Goal: Task Accomplishment & Management: Complete application form

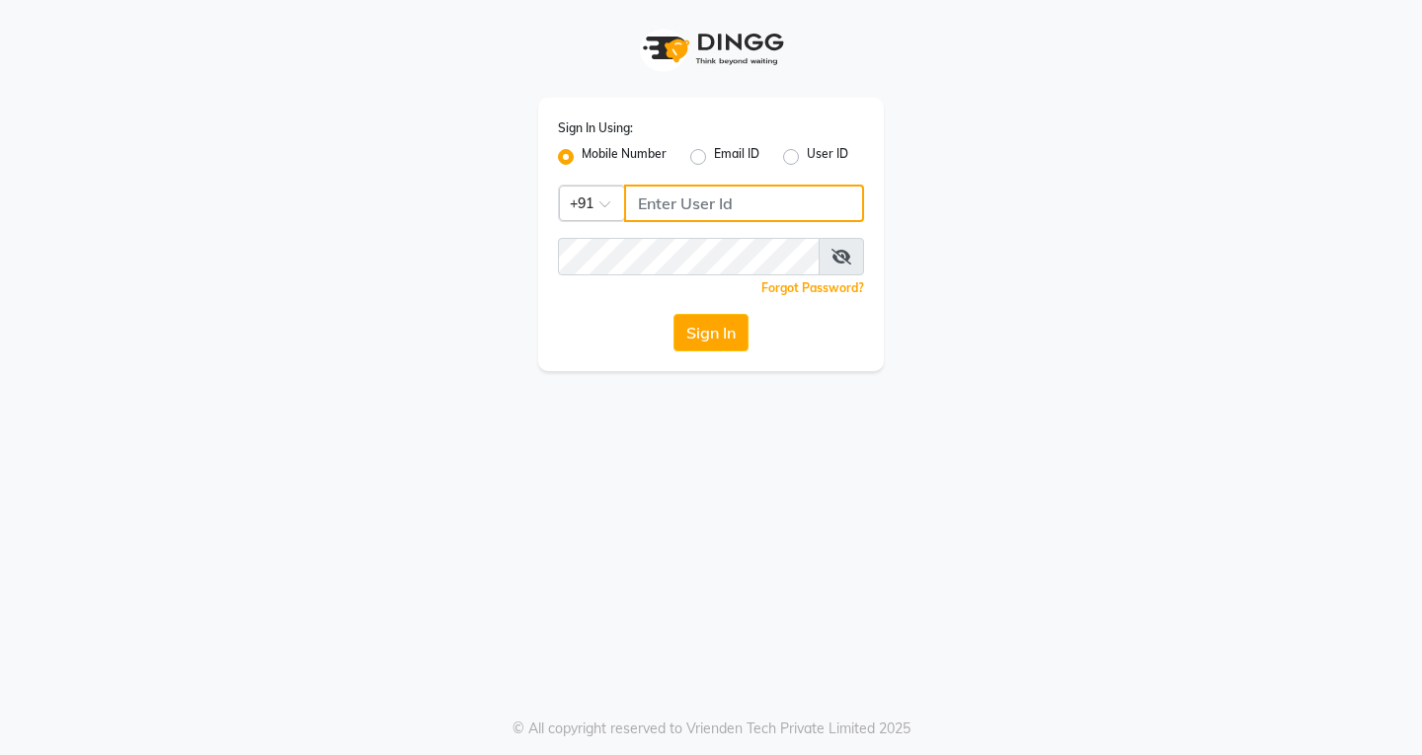
click at [656, 208] on input "Username" at bounding box center [744, 204] width 240 height 38
type input "6900231477"
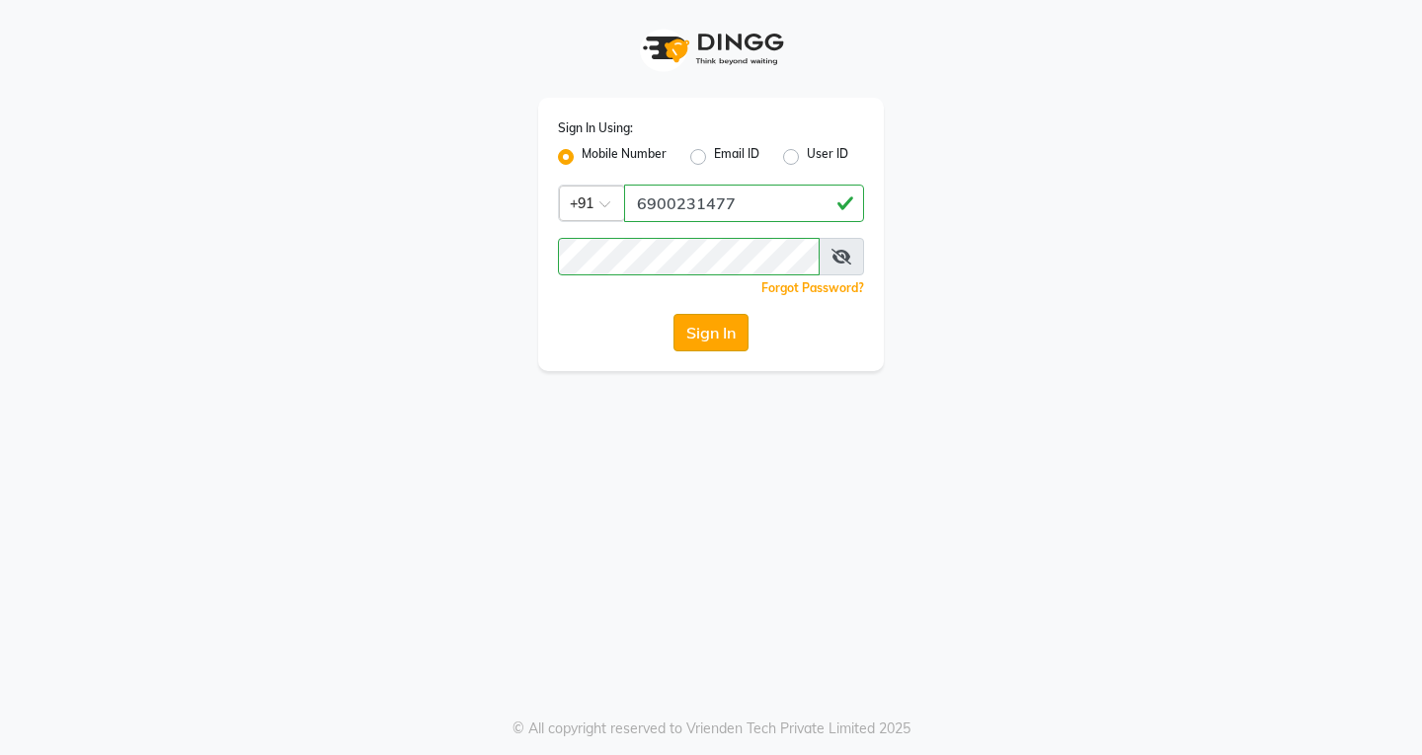
click at [703, 330] on button "Sign In" at bounding box center [710, 333] width 75 height 38
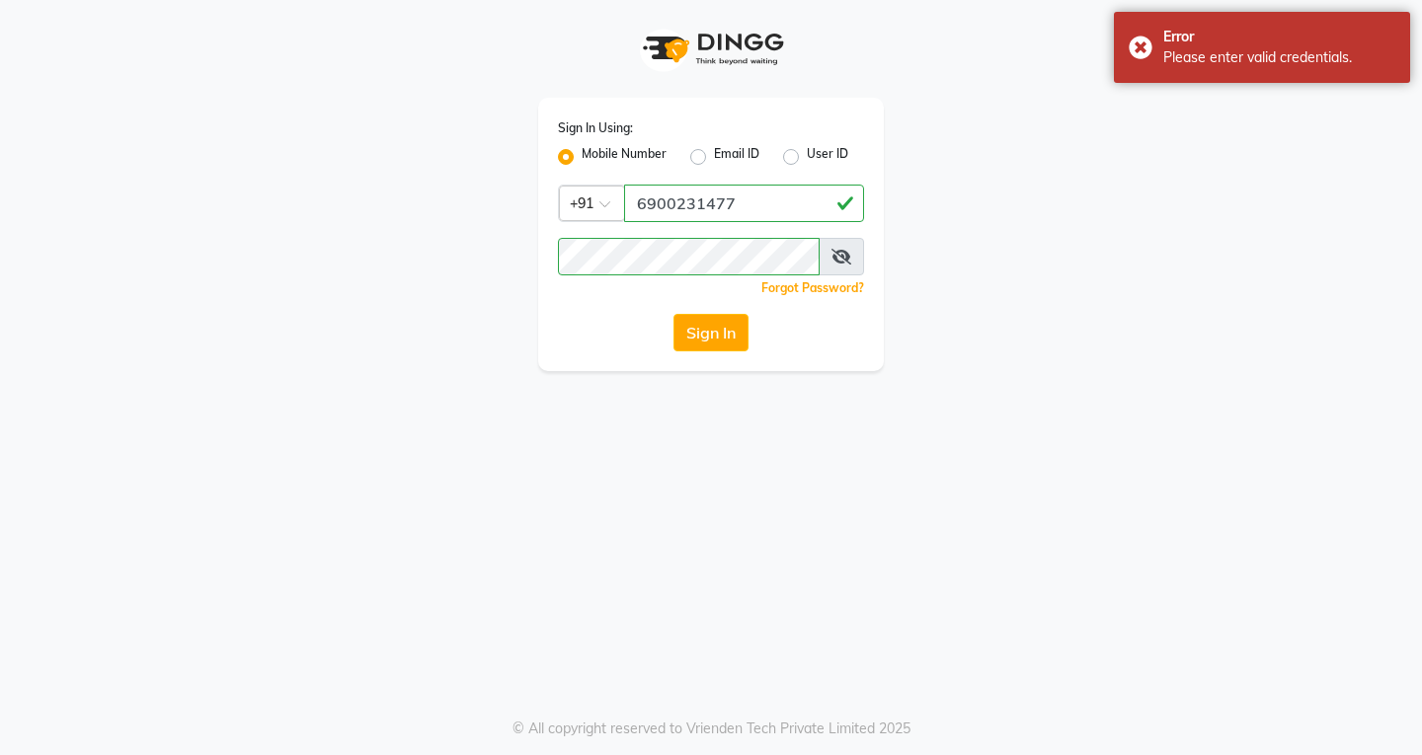
drag, startPoint x: 847, startPoint y: 247, endPoint x: 843, endPoint y: 259, distance: 12.5
click at [844, 254] on span at bounding box center [840, 257] width 45 height 38
click at [843, 259] on icon at bounding box center [841, 257] width 20 height 16
click at [715, 321] on button "Sign In" at bounding box center [710, 333] width 75 height 38
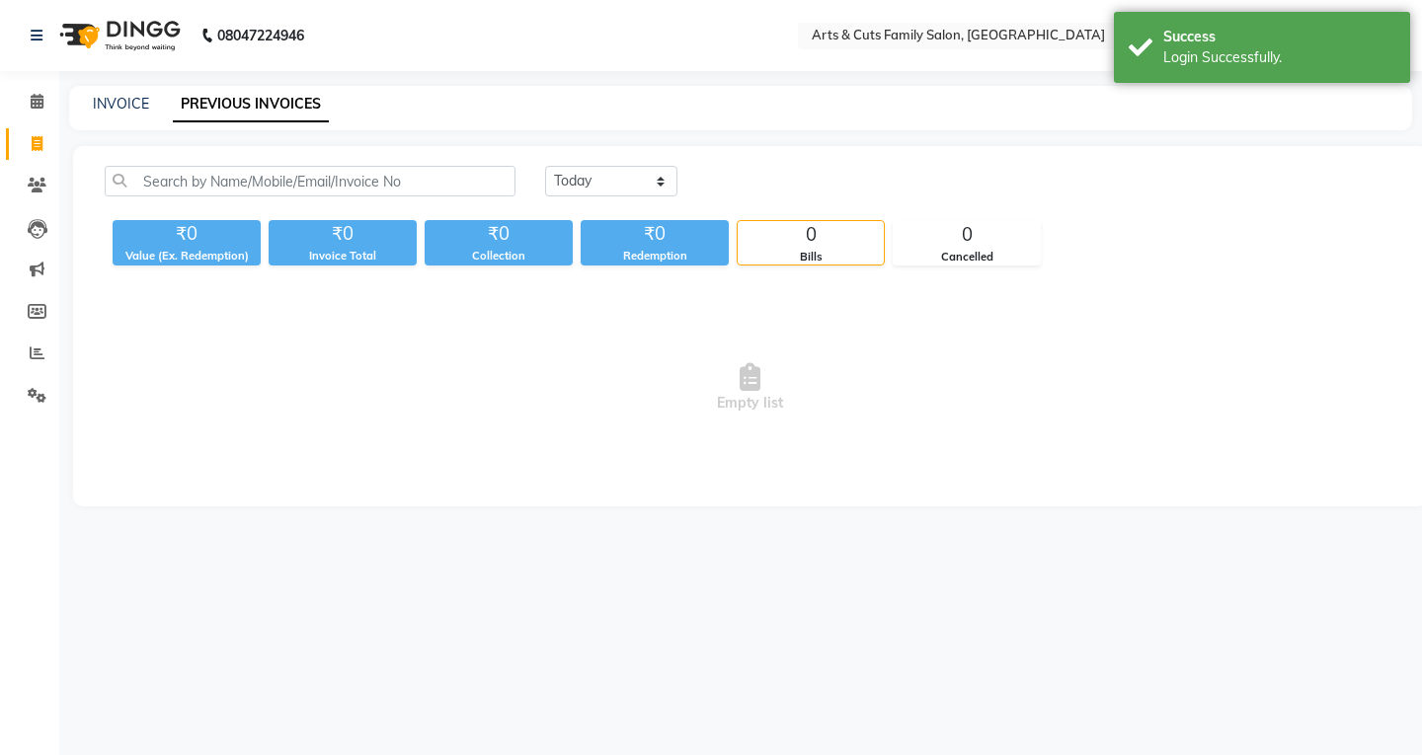
select select "en"
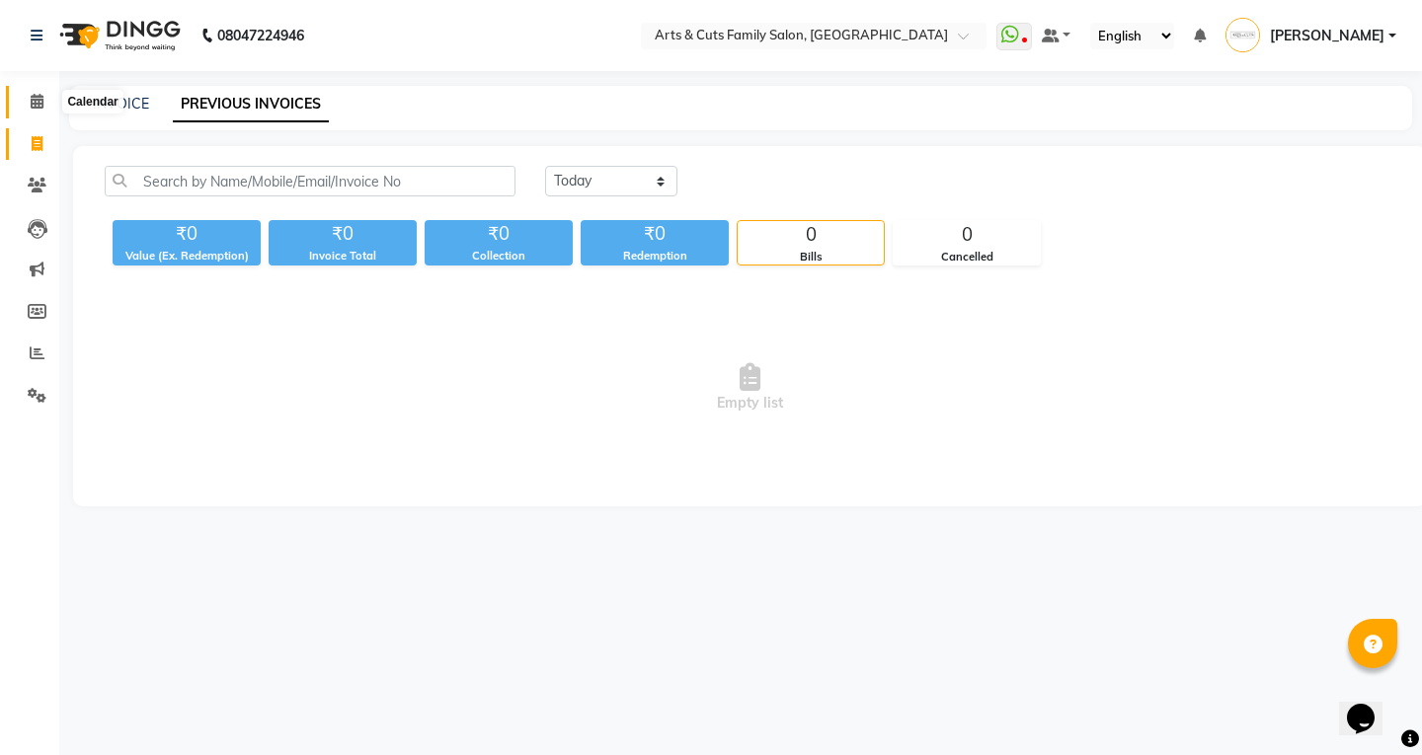
click at [36, 96] on icon at bounding box center [37, 101] width 13 height 15
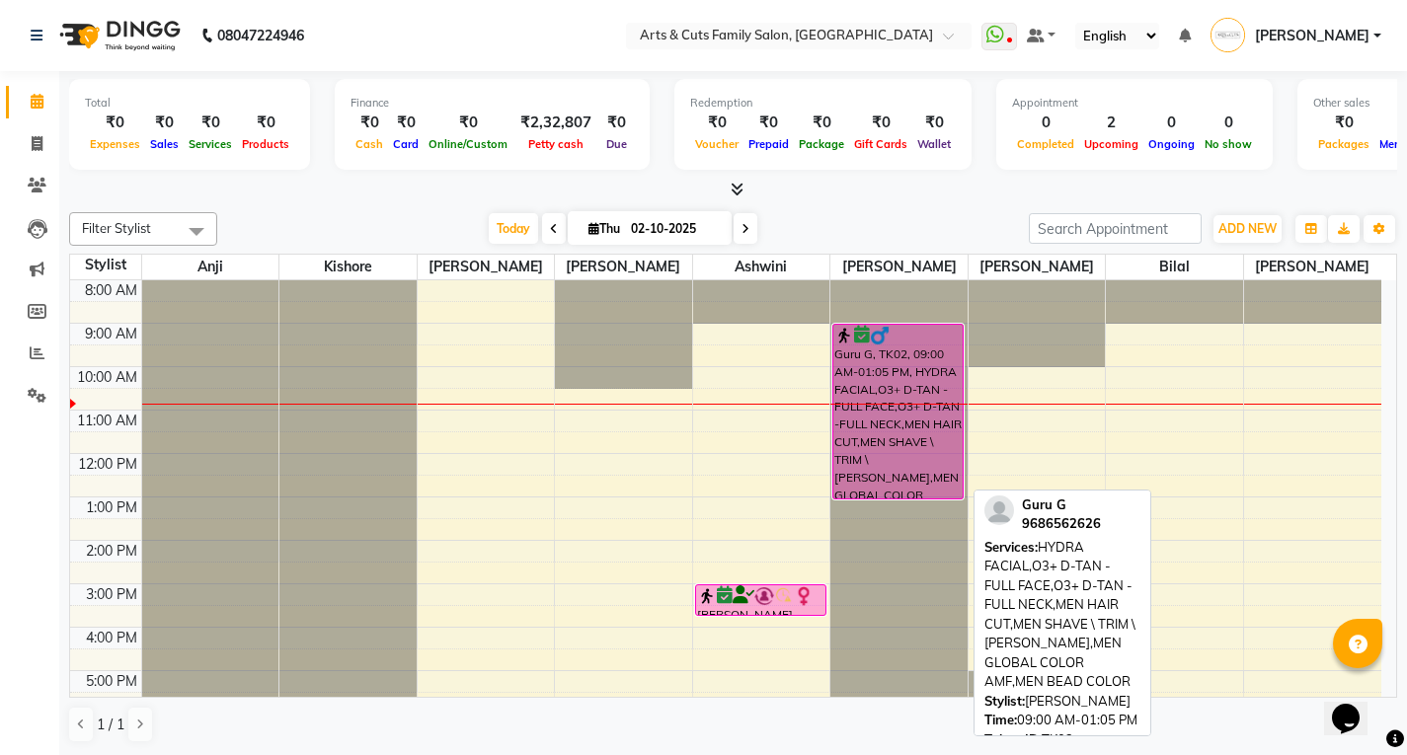
click at [914, 391] on div "Guru G, TK02, 09:00 AM-01:05 PM, HYDRA FACIAL,O3+ D-TAN - FULL FACE,O3+ D-TAN -…" at bounding box center [897, 412] width 129 height 174
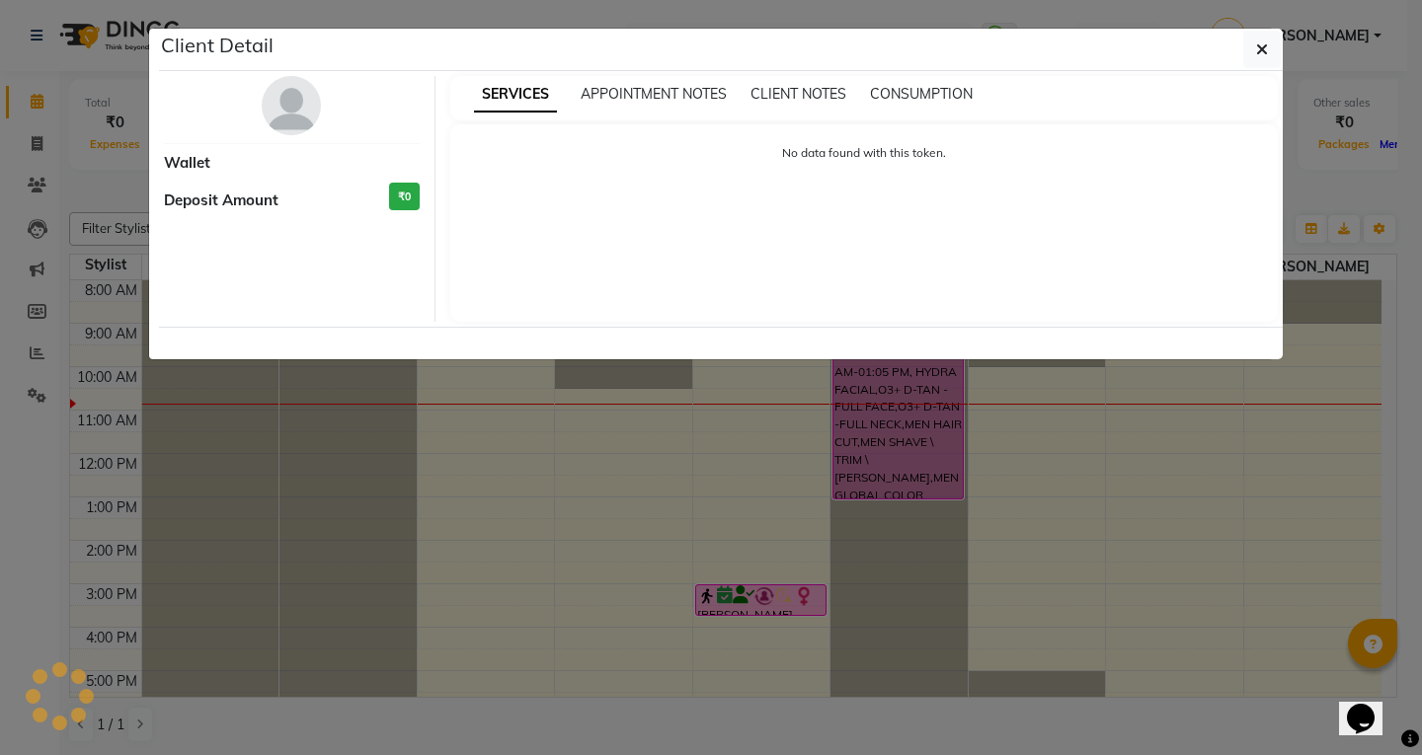
select select "6"
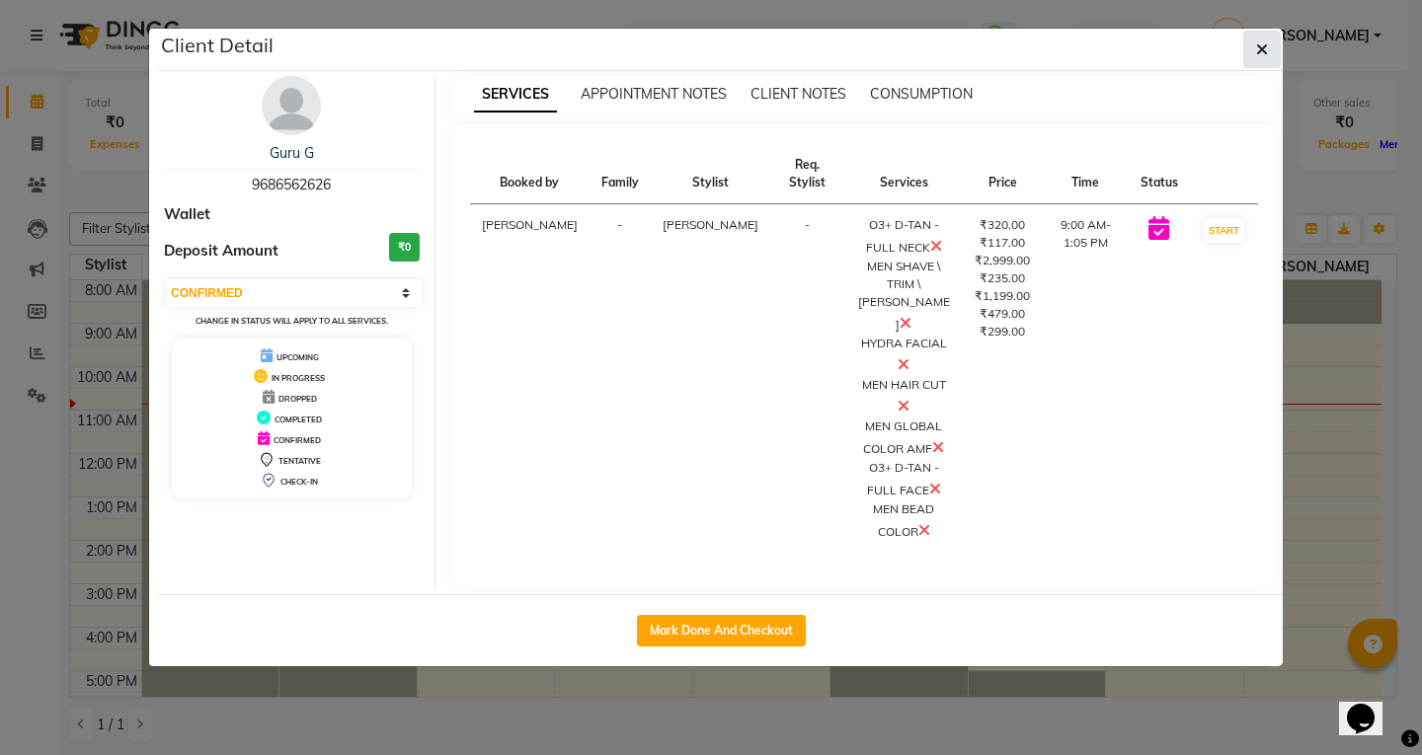
click at [1274, 44] on button "button" at bounding box center [1262, 50] width 38 height 38
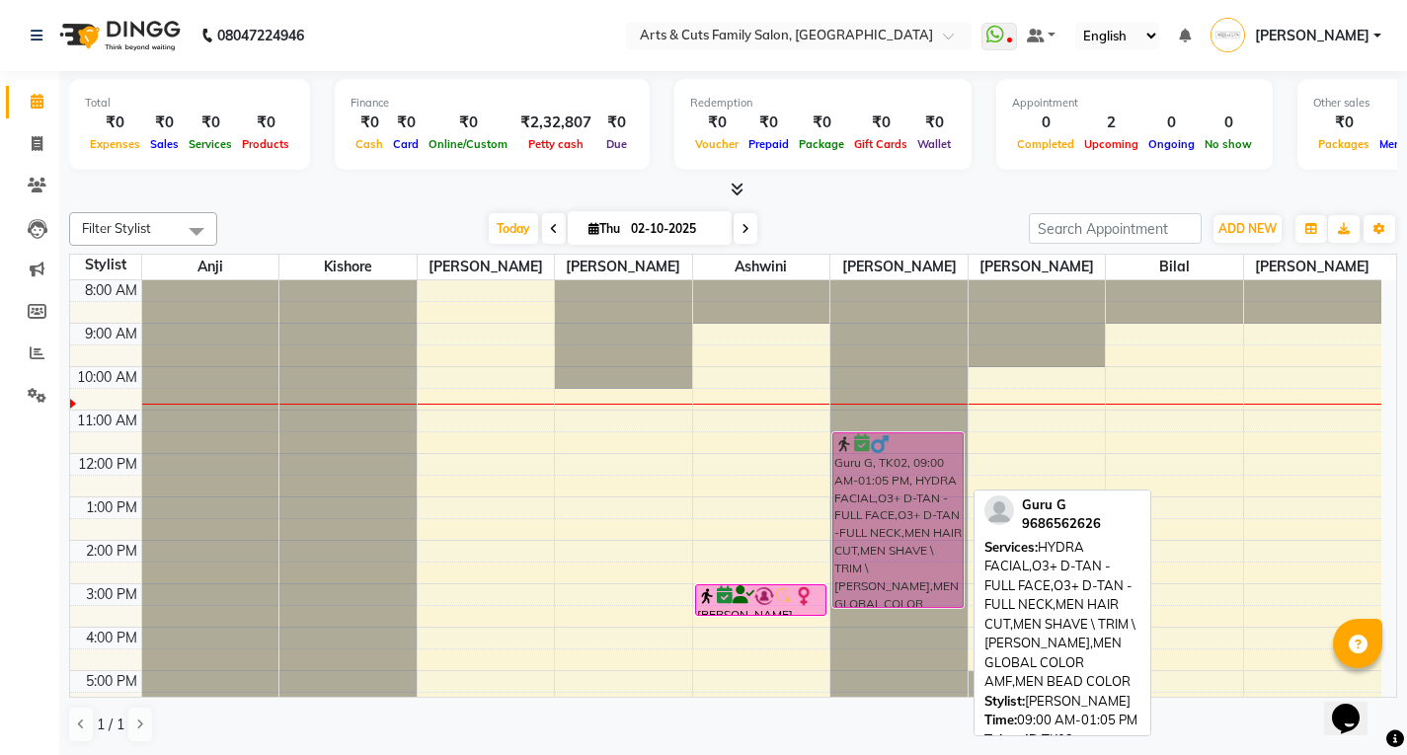
drag, startPoint x: 886, startPoint y: 393, endPoint x: 877, endPoint y: 498, distance: 105.1
click at [877, 498] on div "Guru G, TK02, 09:00 AM-01:05 PM, HYDRA FACIAL,O3+ D-TAN - FULL FACE,O3+ D-TAN -…" at bounding box center [898, 562] width 137 height 564
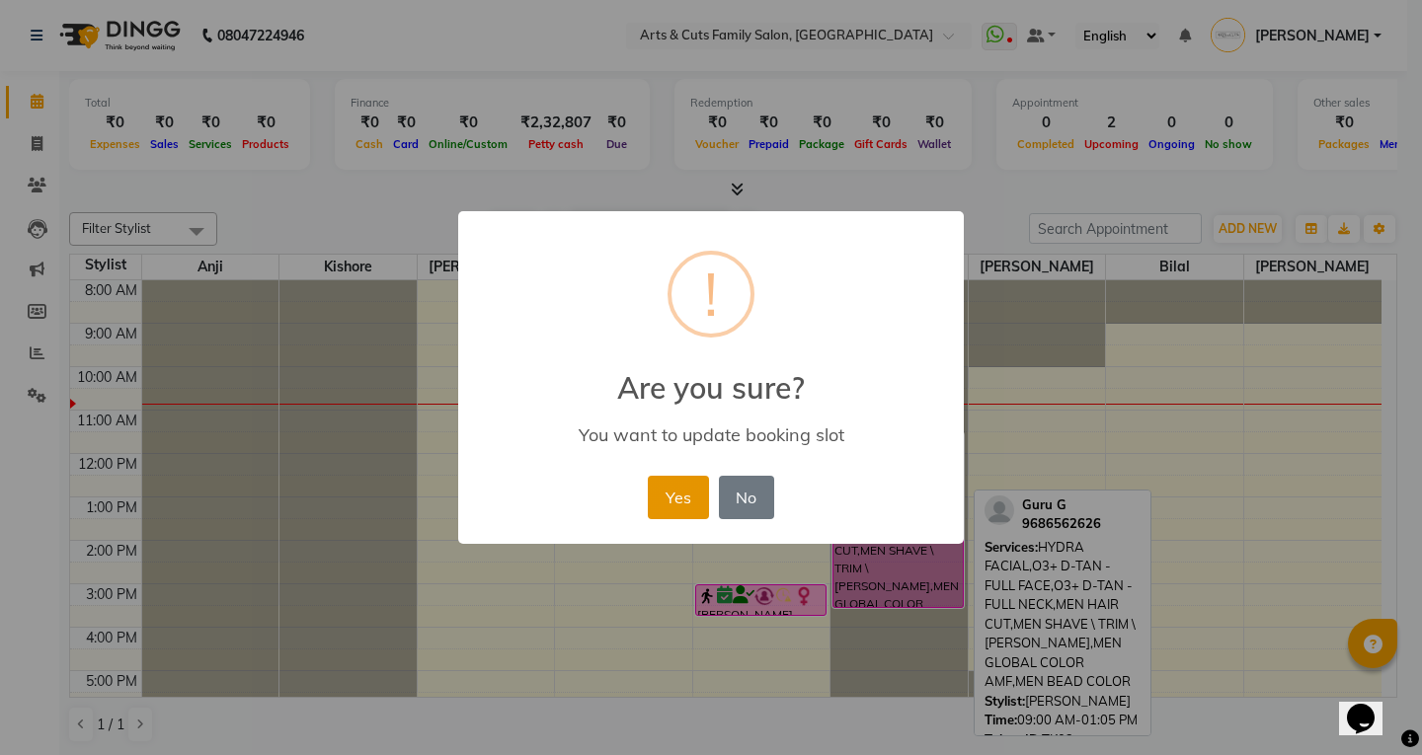
click at [672, 501] on button "Yes" at bounding box center [678, 497] width 60 height 43
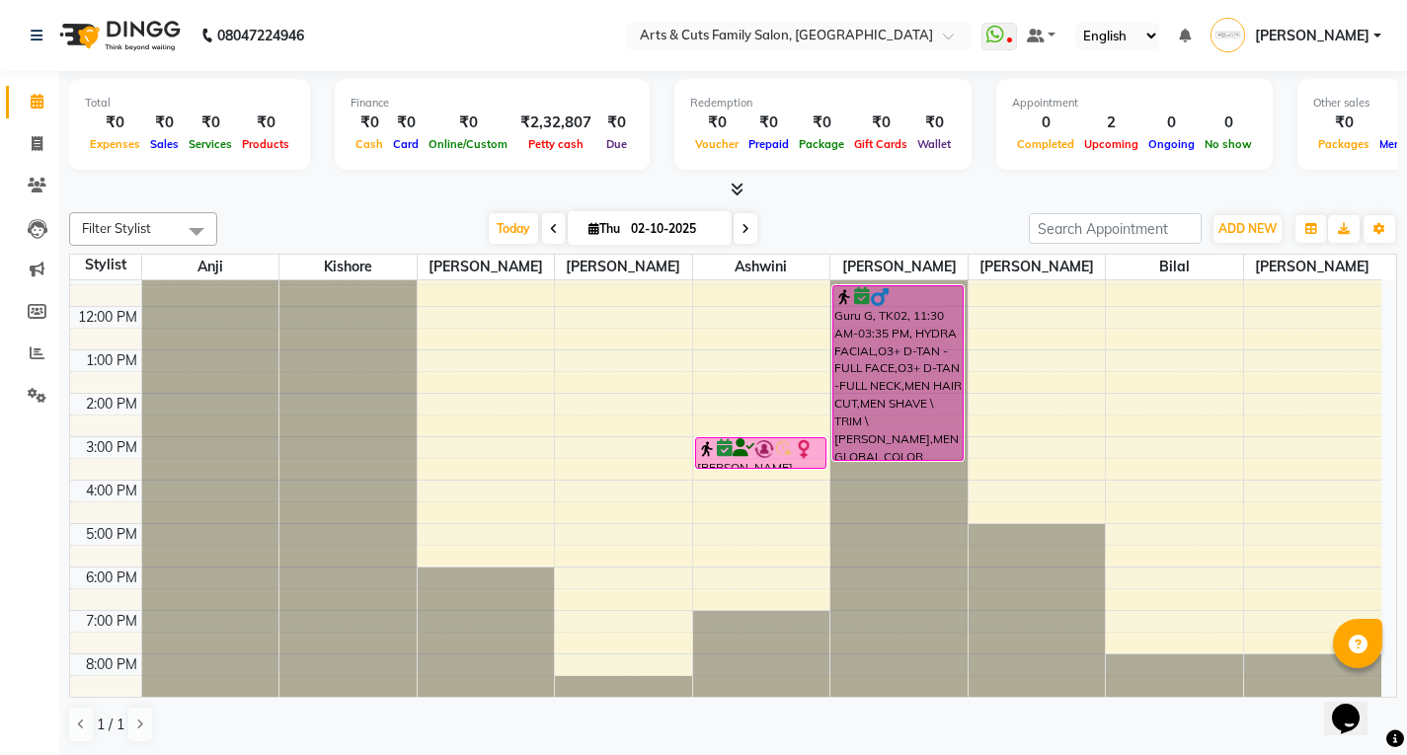
scroll to position [1, 0]
click at [34, 140] on icon at bounding box center [37, 142] width 11 height 15
select select "service"
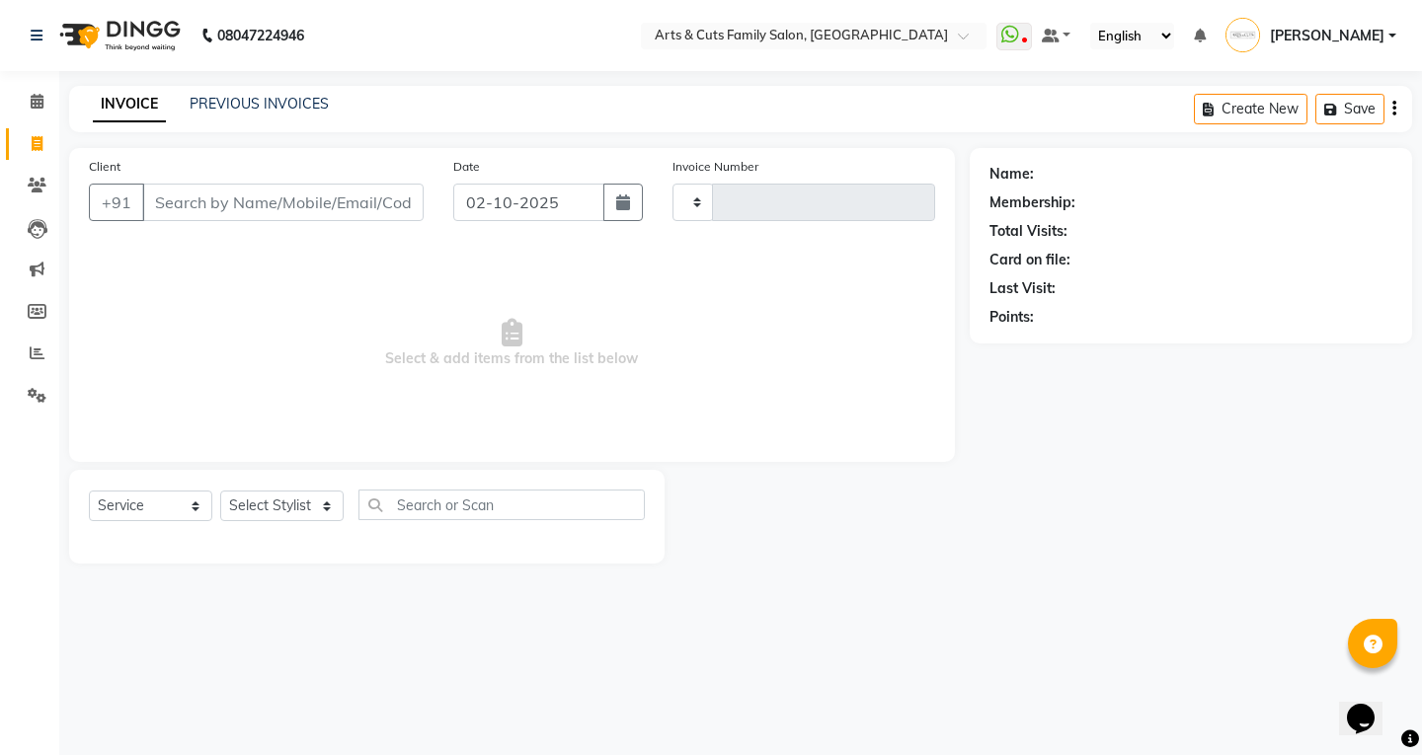
type input "3816"
select select "7513"
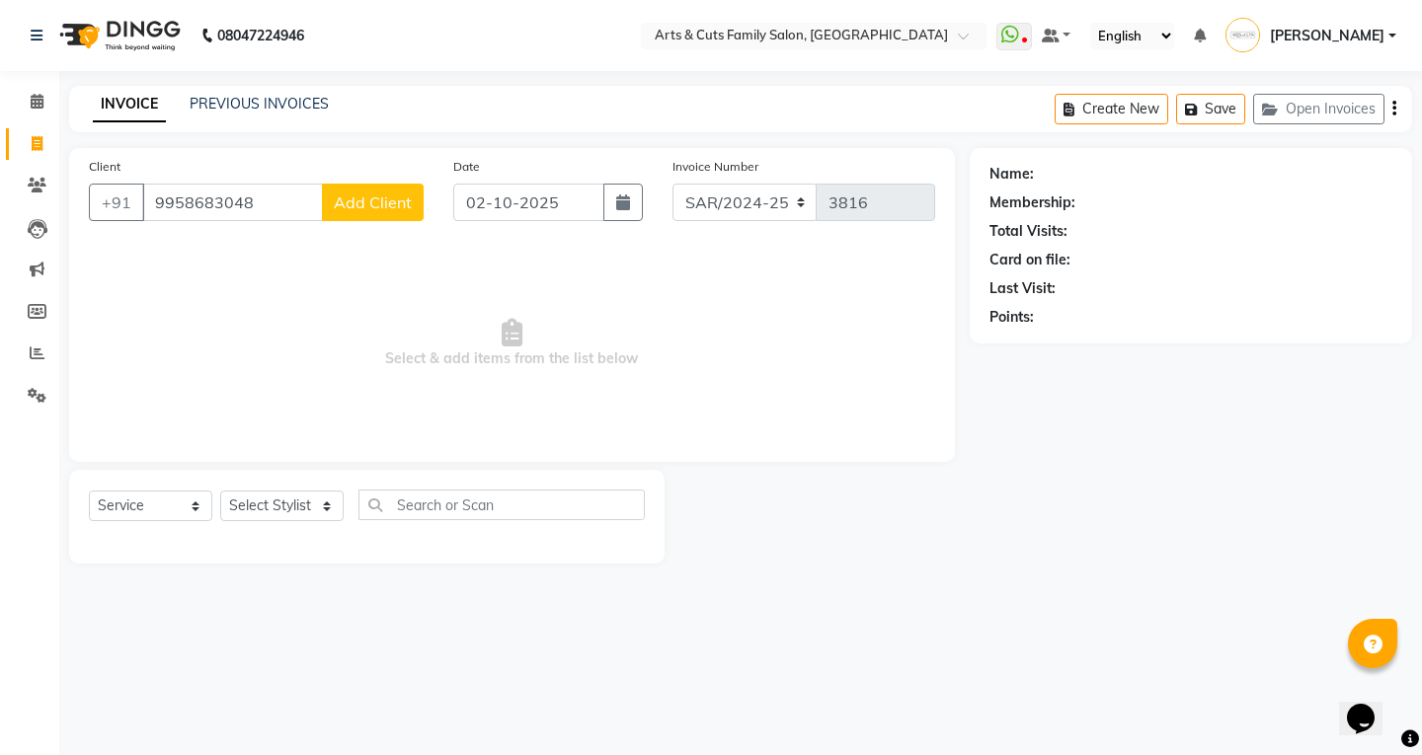
type input "9958683048"
click at [365, 207] on span "Add Client" at bounding box center [373, 203] width 78 height 20
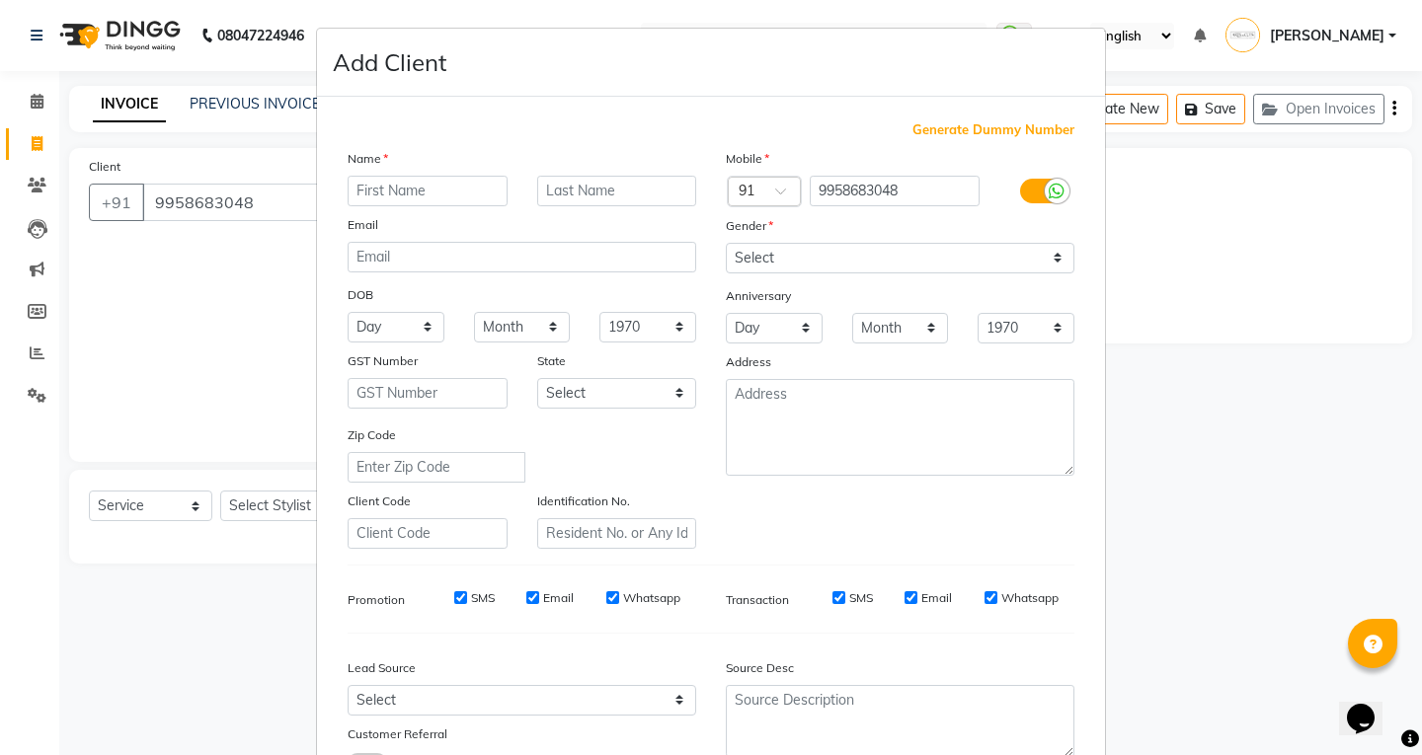
click at [413, 183] on input "text" at bounding box center [427, 191] width 160 height 31
type input "[PERSON_NAME]"
click at [551, 186] on input "text" at bounding box center [617, 191] width 160 height 31
type input "r"
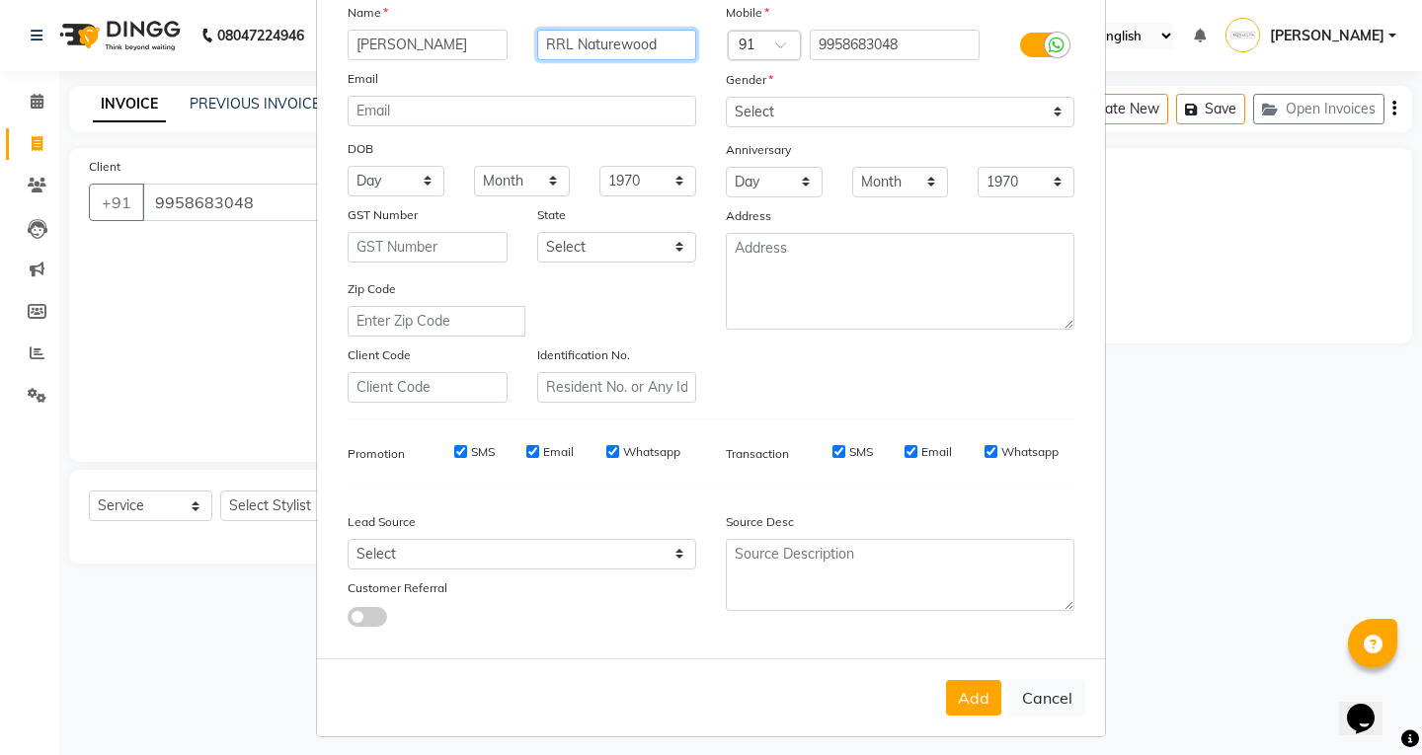
scroll to position [156, 0]
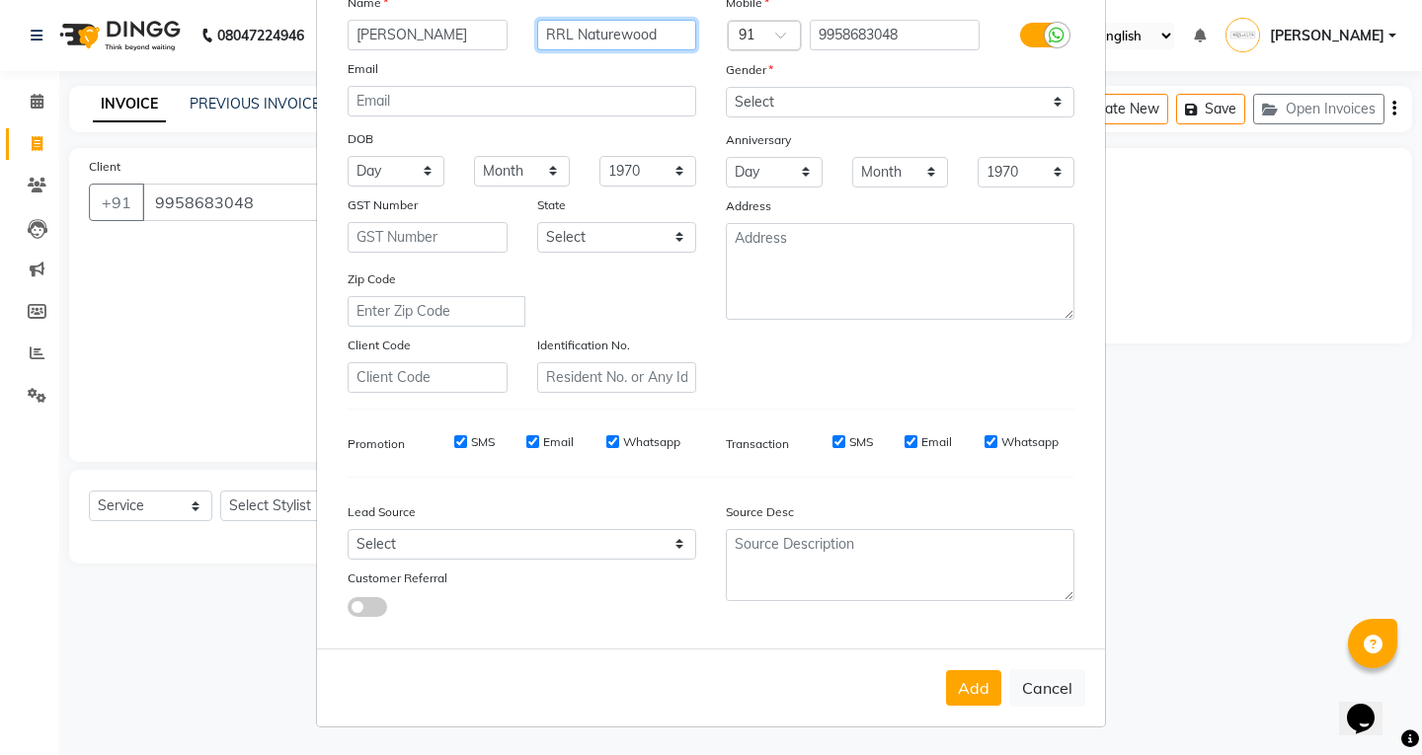
type input "RRL Naturewood"
click at [526, 443] on input "Email" at bounding box center [532, 441] width 13 height 13
checkbox input "false"
click at [606, 443] on input "Whatsapp" at bounding box center [612, 441] width 13 height 13
checkbox input "false"
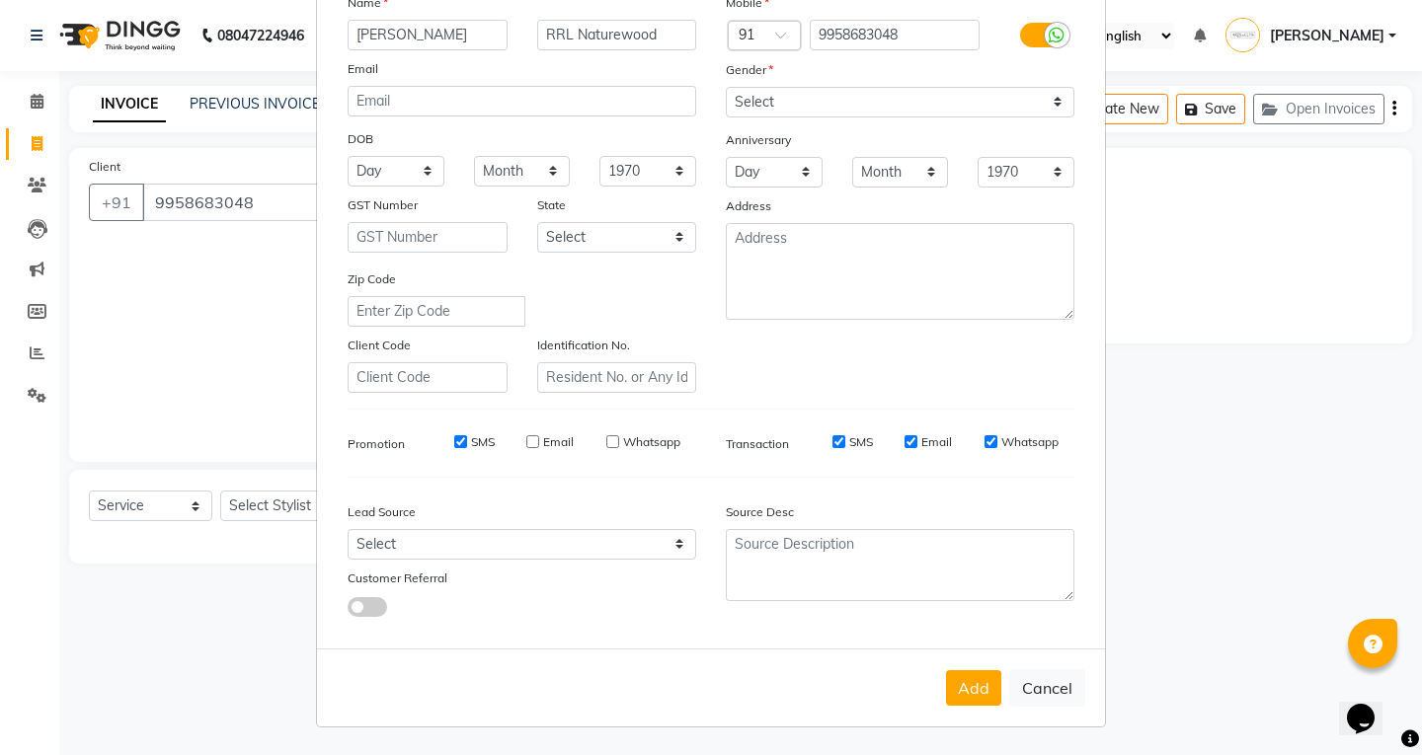
click at [904, 445] on input "Email" at bounding box center [910, 441] width 13 height 13
checkbox input "false"
click at [984, 443] on input "Whatsapp" at bounding box center [990, 441] width 13 height 13
checkbox input "false"
click at [759, 95] on select "Select [DEMOGRAPHIC_DATA] [DEMOGRAPHIC_DATA] Other Prefer Not To Say" at bounding box center [900, 102] width 348 height 31
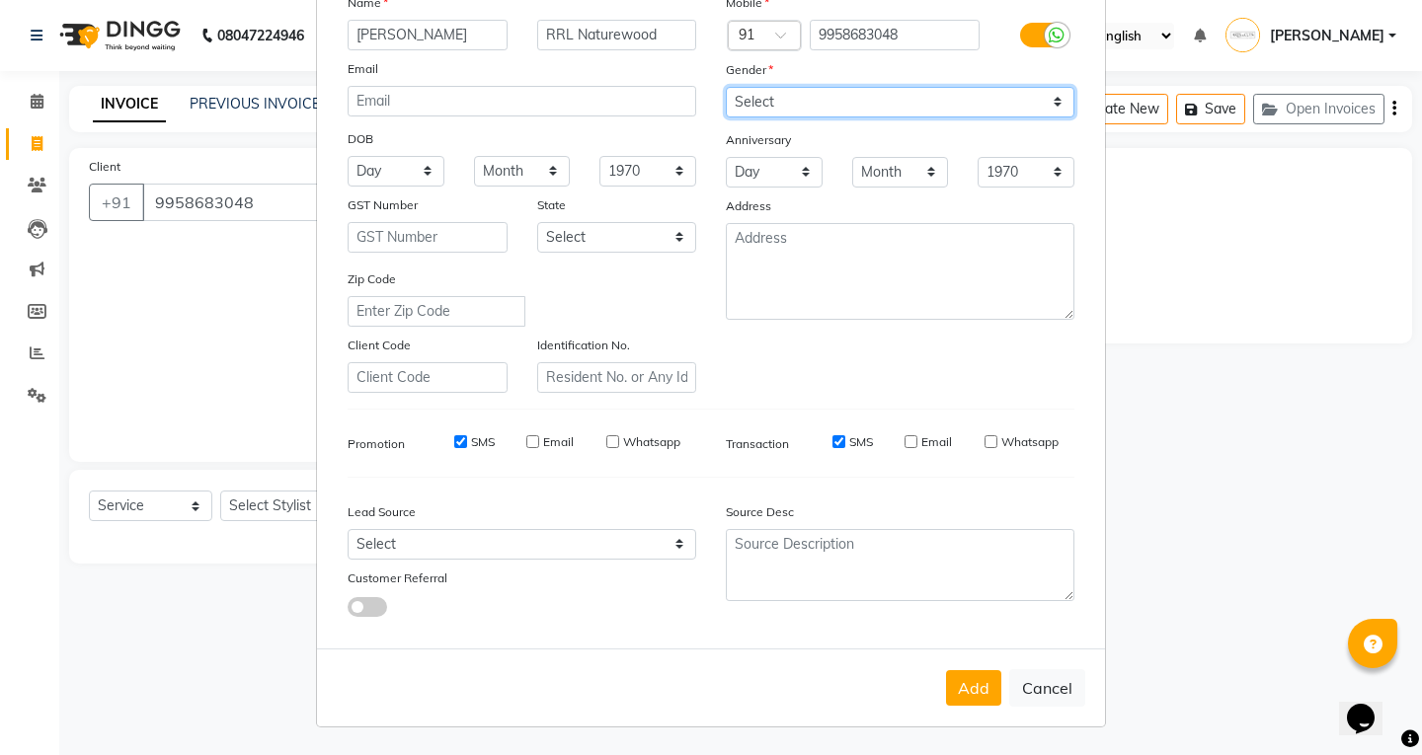
select select "[DEMOGRAPHIC_DATA]"
click at [726, 87] on select "Select [DEMOGRAPHIC_DATA] [DEMOGRAPHIC_DATA] Other Prefer Not To Say" at bounding box center [900, 102] width 348 height 31
click at [971, 692] on button "Add" at bounding box center [973, 688] width 55 height 36
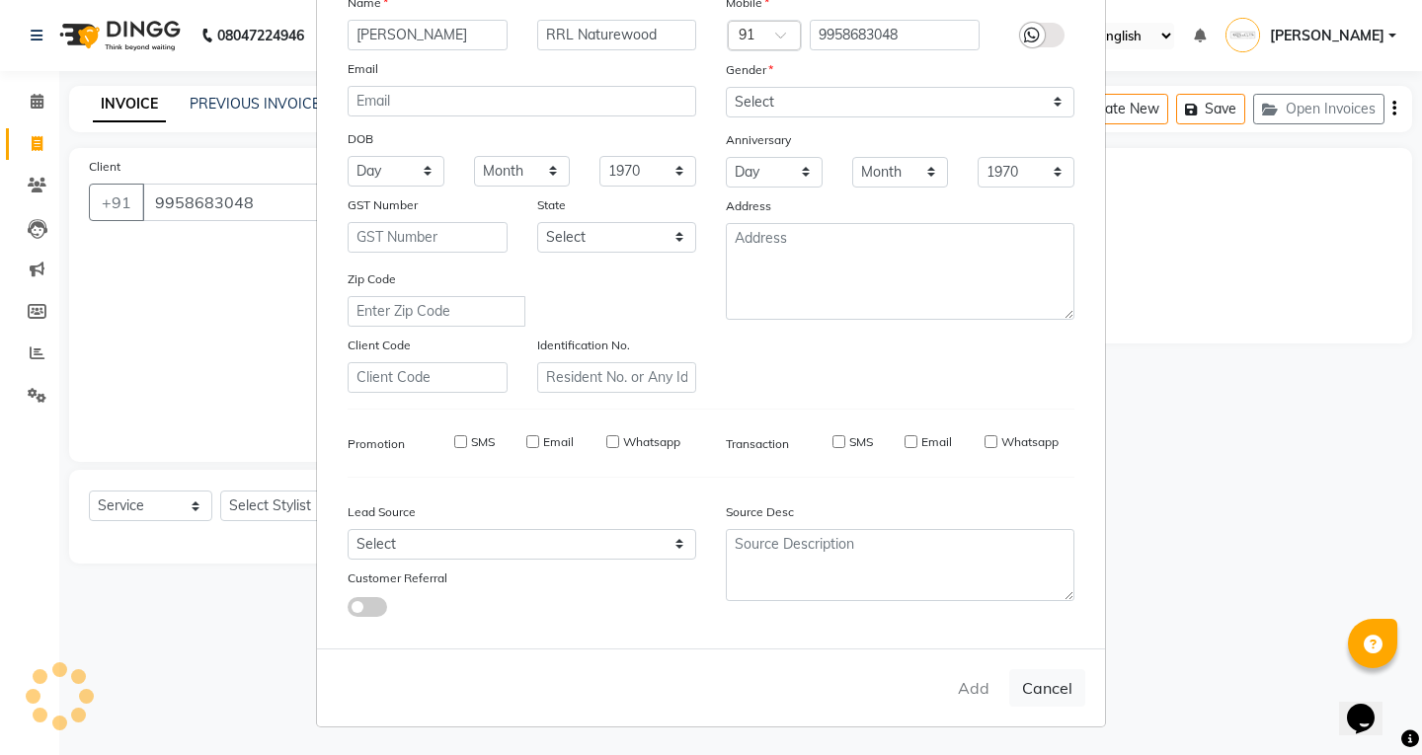
select select
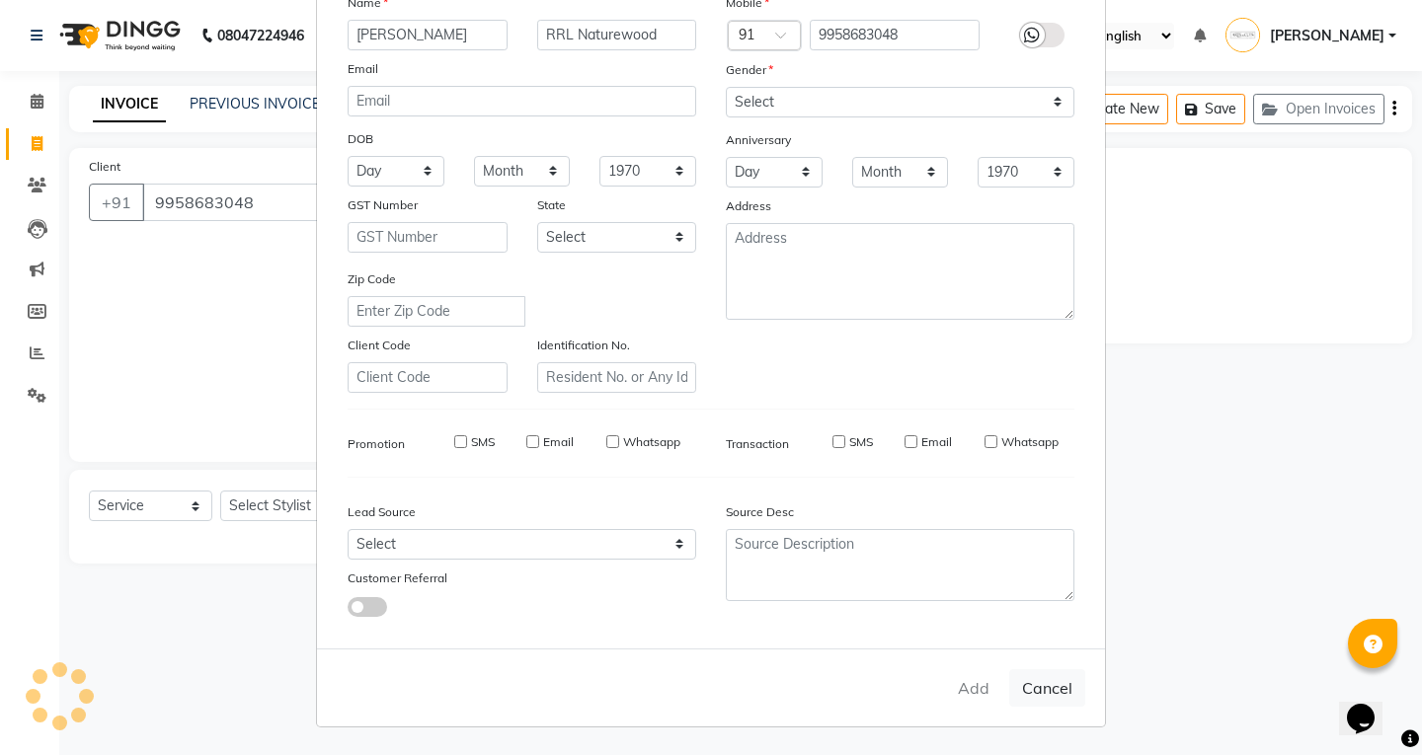
select select
checkbox input "false"
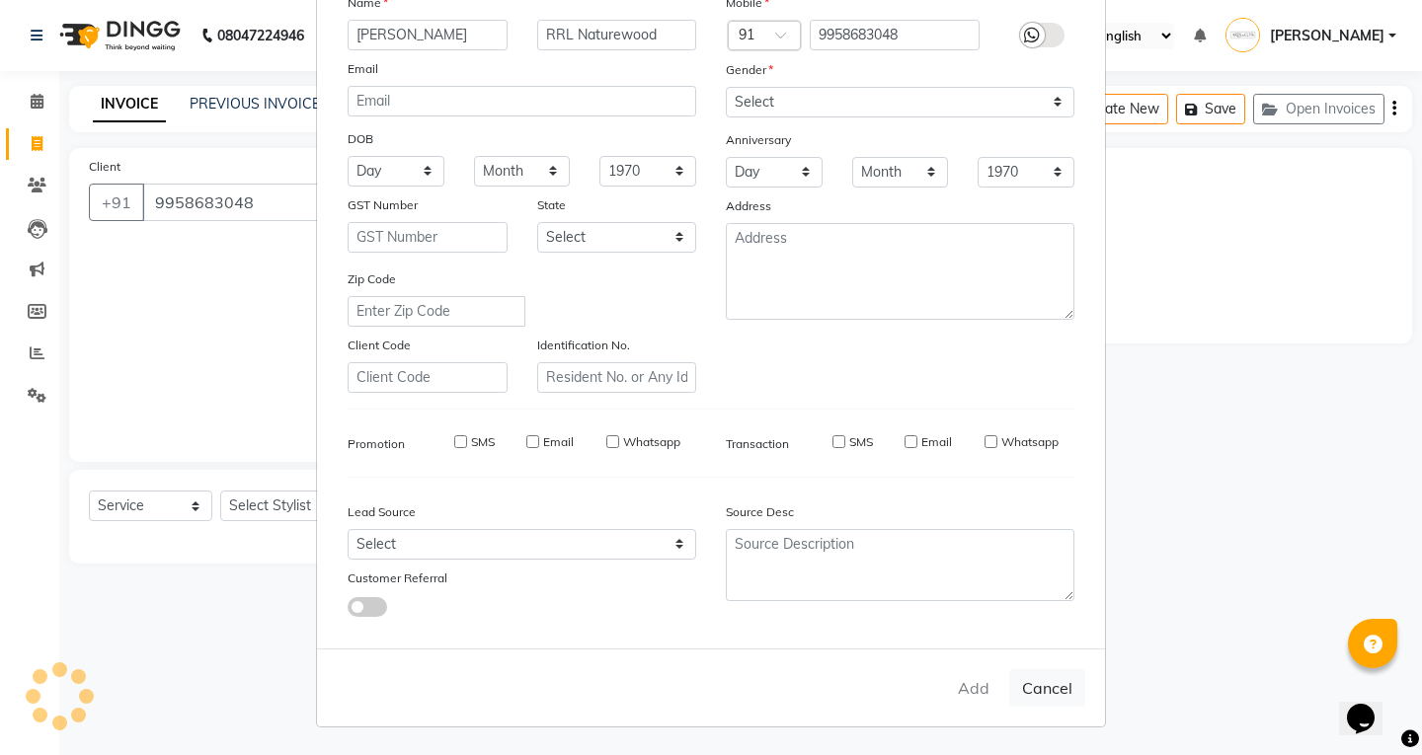
checkbox input "false"
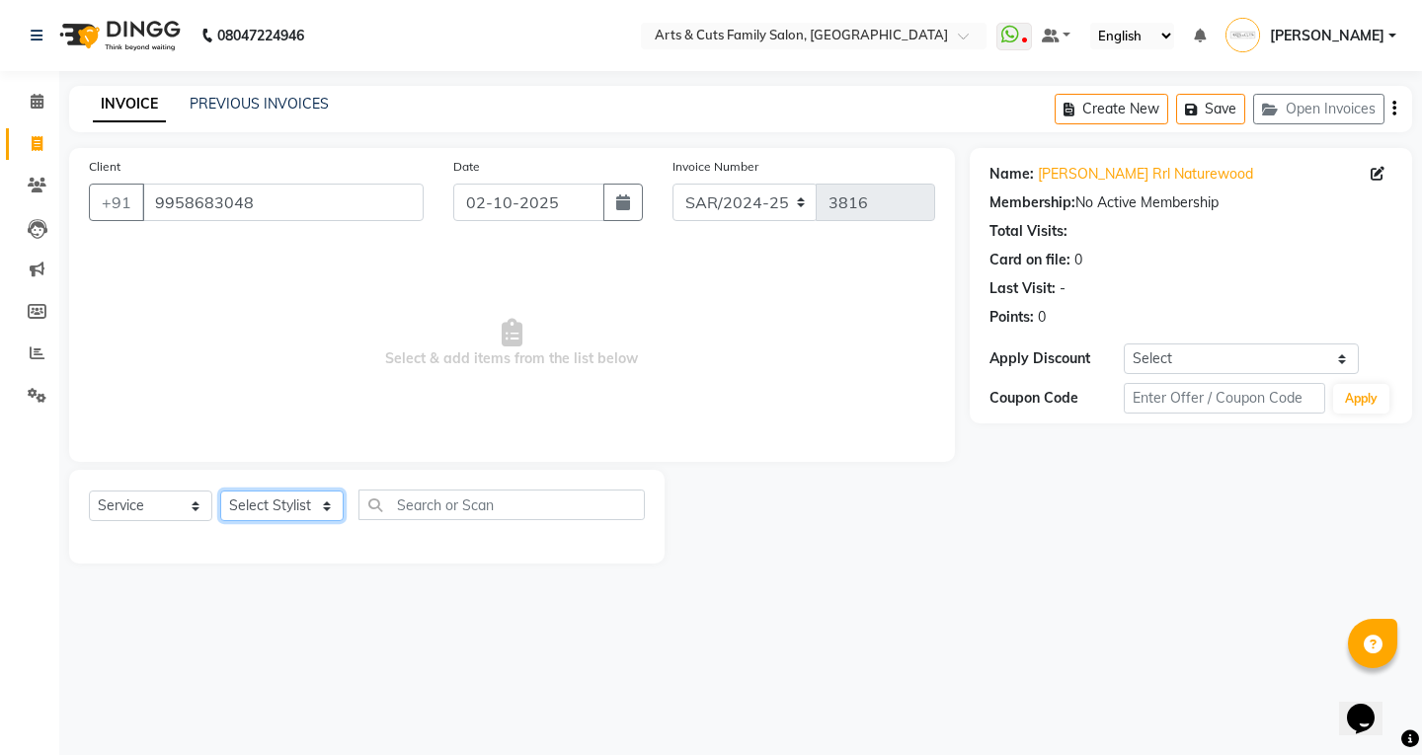
click at [264, 497] on select "Select Stylist [PERSON_NAME] Anji Ashwini [PERSON_NAME] Kishore [PERSON_NAME] […" at bounding box center [281, 506] width 123 height 31
select select "64389"
click at [220, 491] on select "Select Stylist [PERSON_NAME] Anji Ashwini [PERSON_NAME] Kishore [PERSON_NAME] […" at bounding box center [281, 506] width 123 height 31
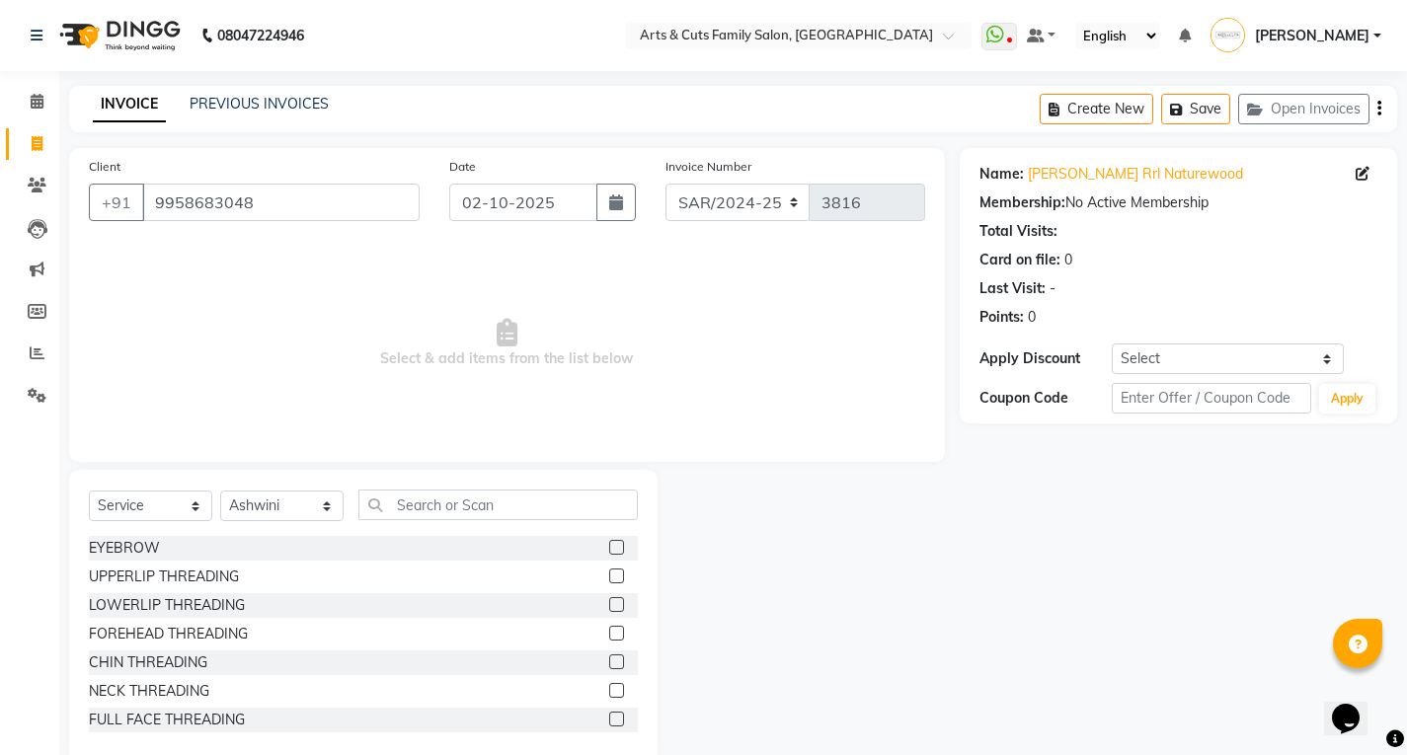
click at [609, 546] on label at bounding box center [616, 547] width 15 height 15
click at [609, 546] on input "checkbox" at bounding box center [615, 548] width 13 height 13
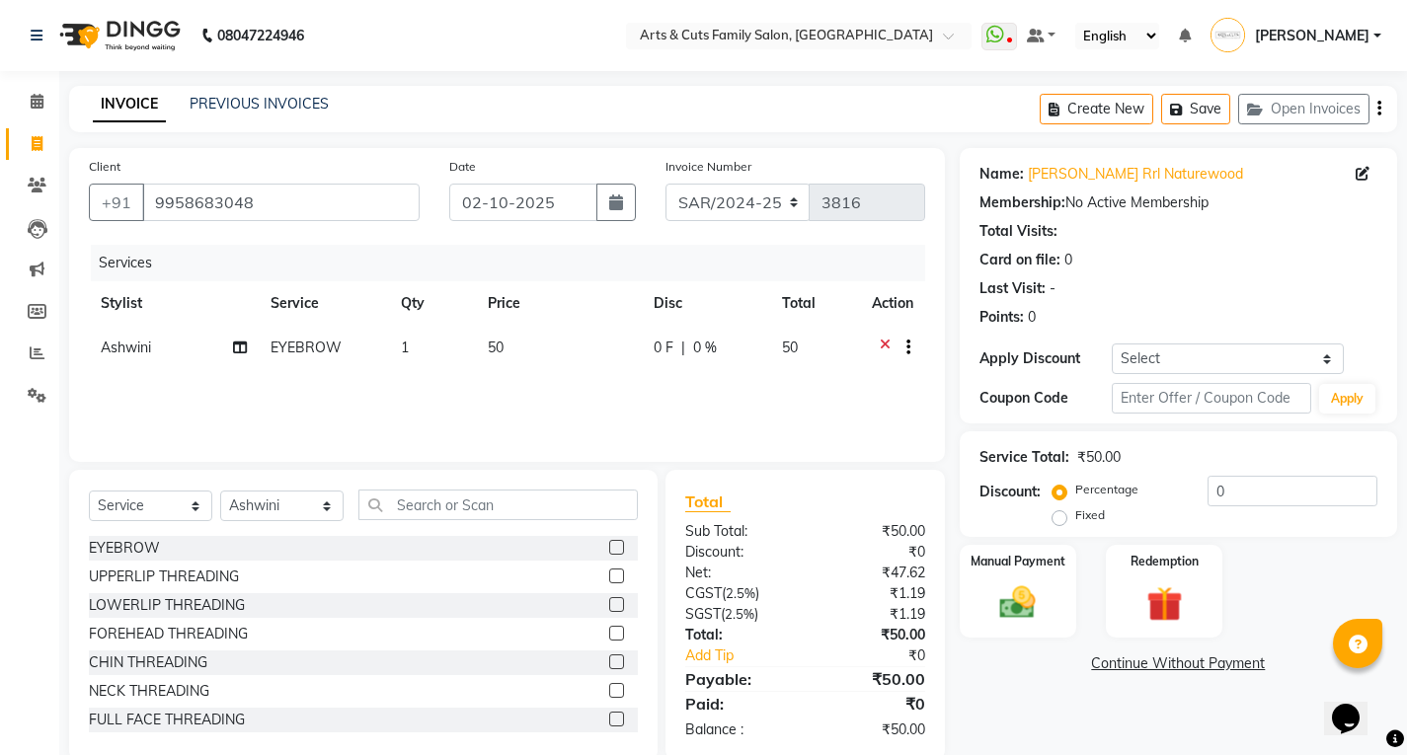
checkbox input "false"
click at [609, 578] on label at bounding box center [616, 576] width 15 height 15
click at [609, 578] on input "checkbox" at bounding box center [615, 577] width 13 height 13
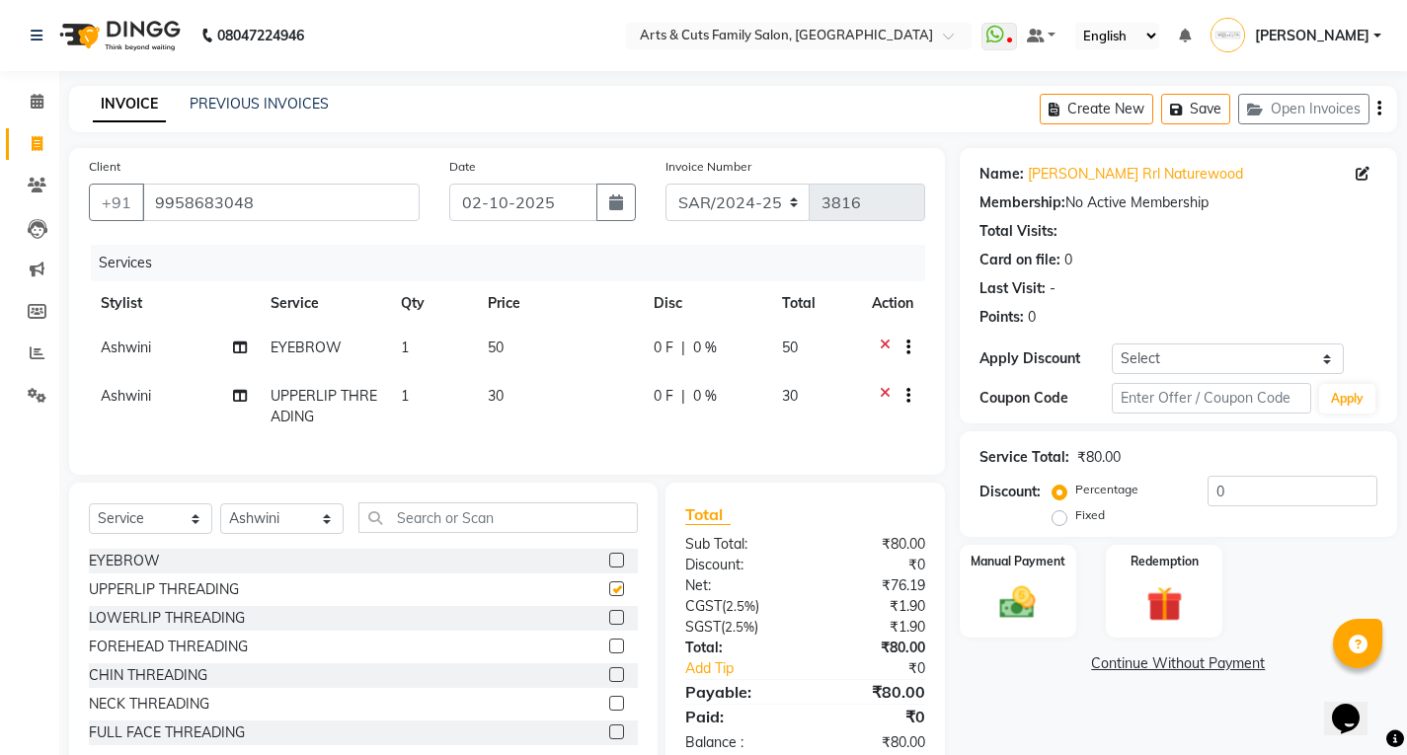
checkbox input "false"
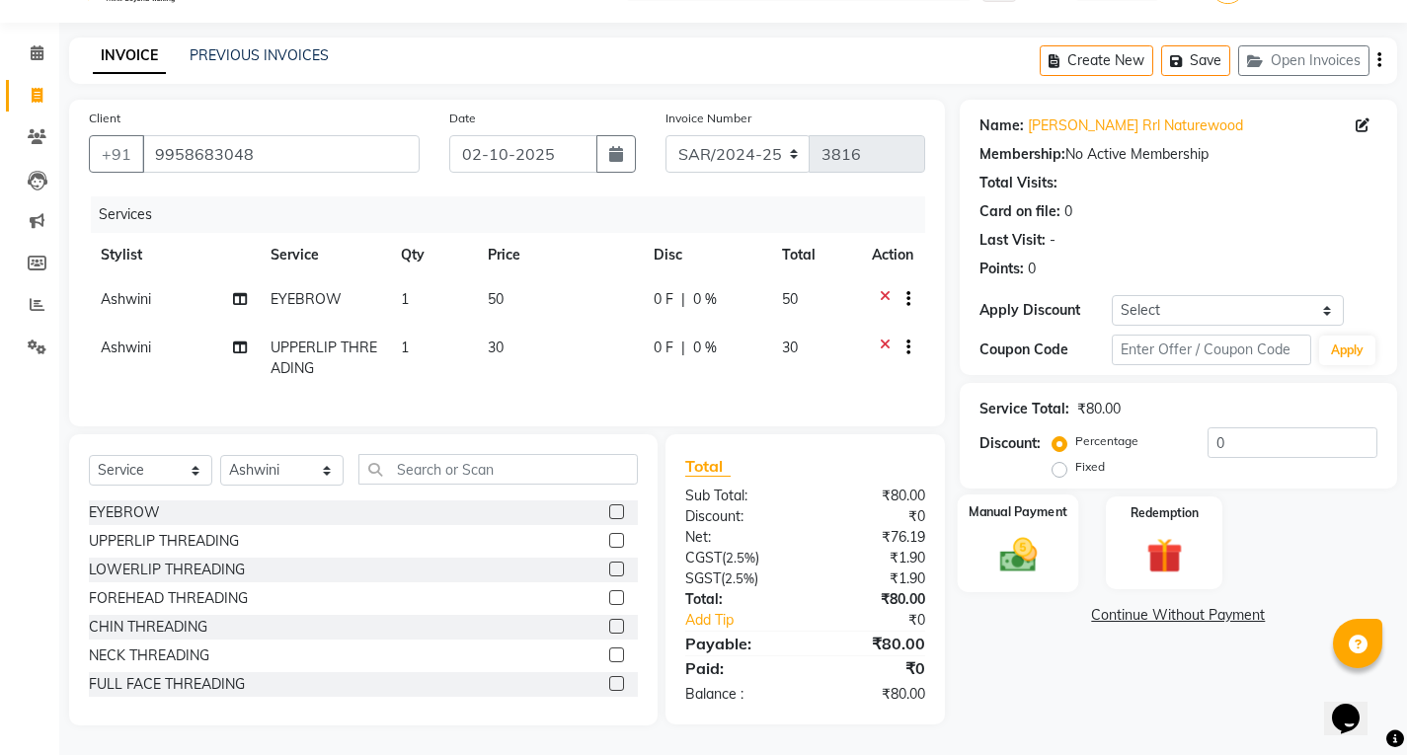
click at [1029, 533] on img at bounding box center [1017, 554] width 60 height 42
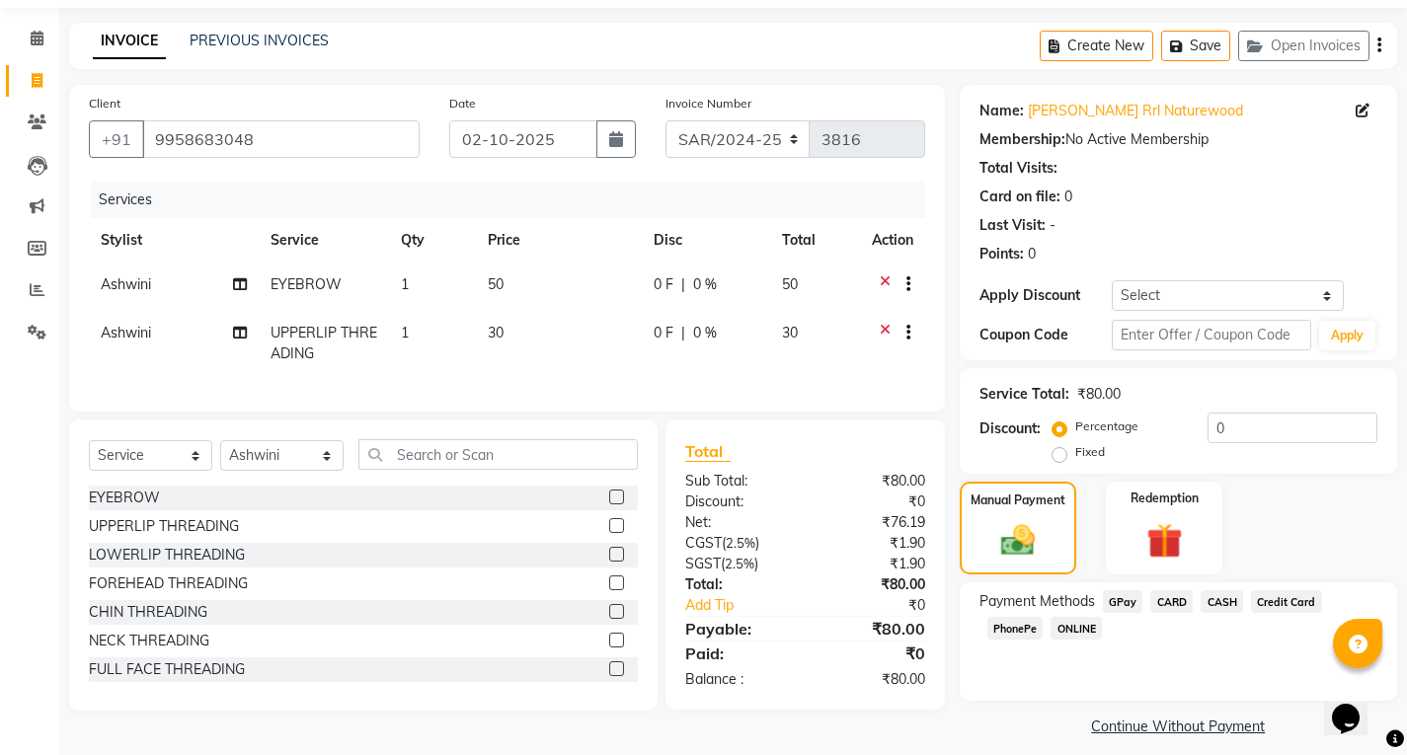
scroll to position [79, 0]
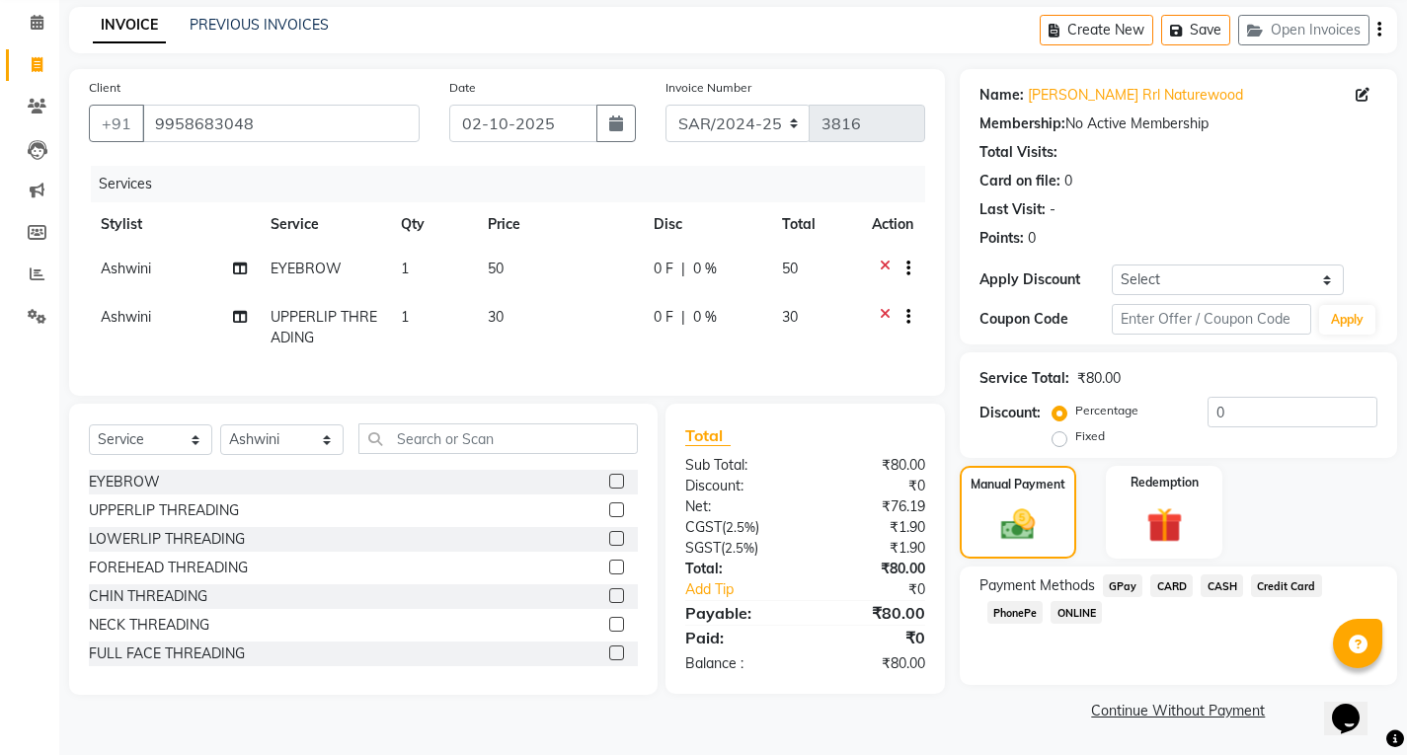
click at [1210, 586] on span "CASH" at bounding box center [1221, 586] width 42 height 23
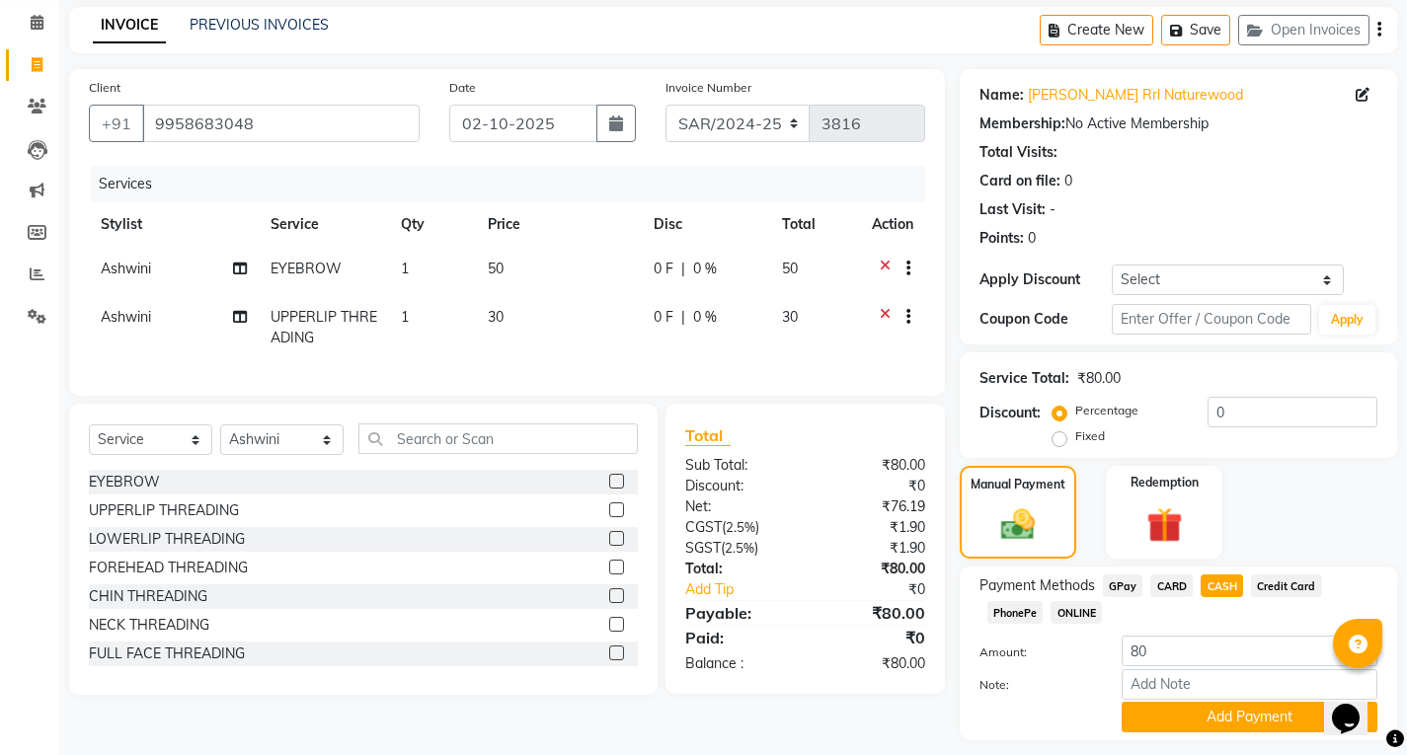
scroll to position [134, 0]
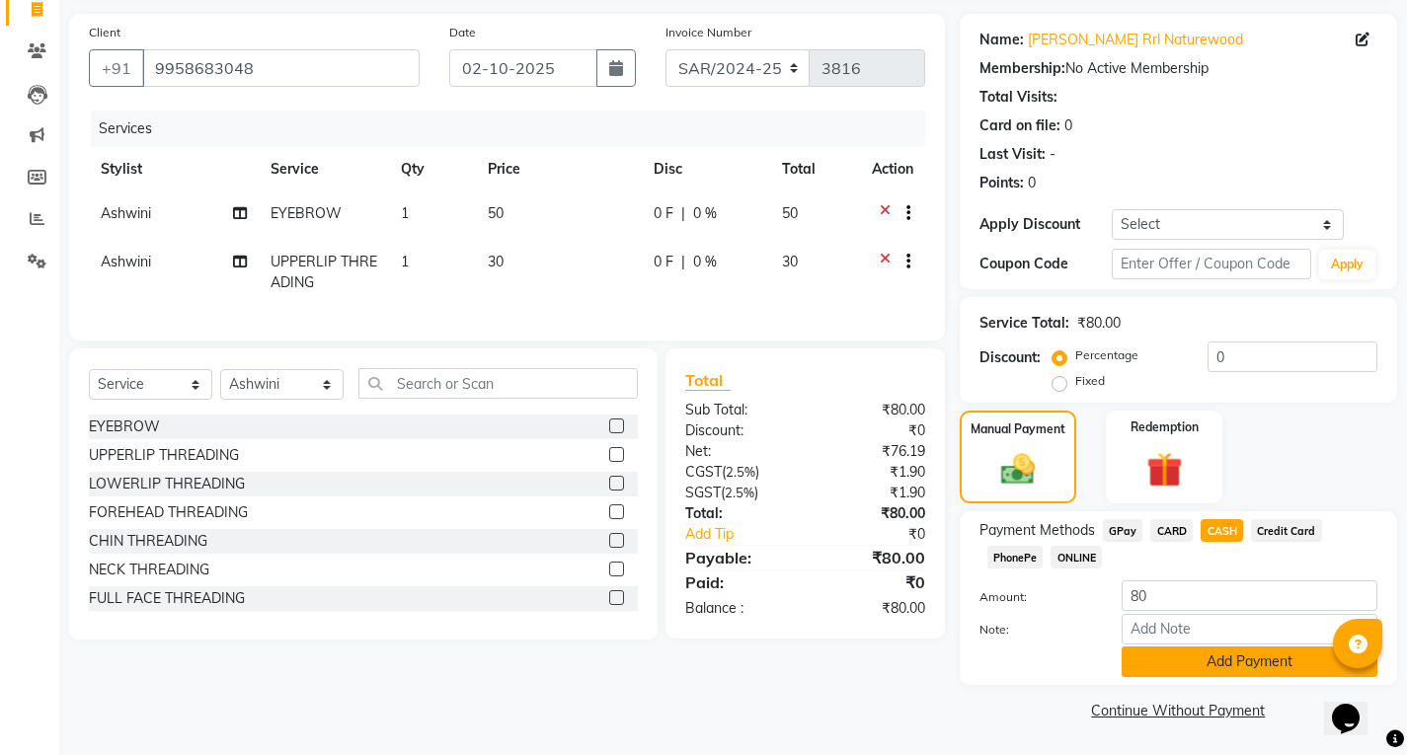
click at [1176, 666] on button "Add Payment" at bounding box center [1249, 662] width 256 height 31
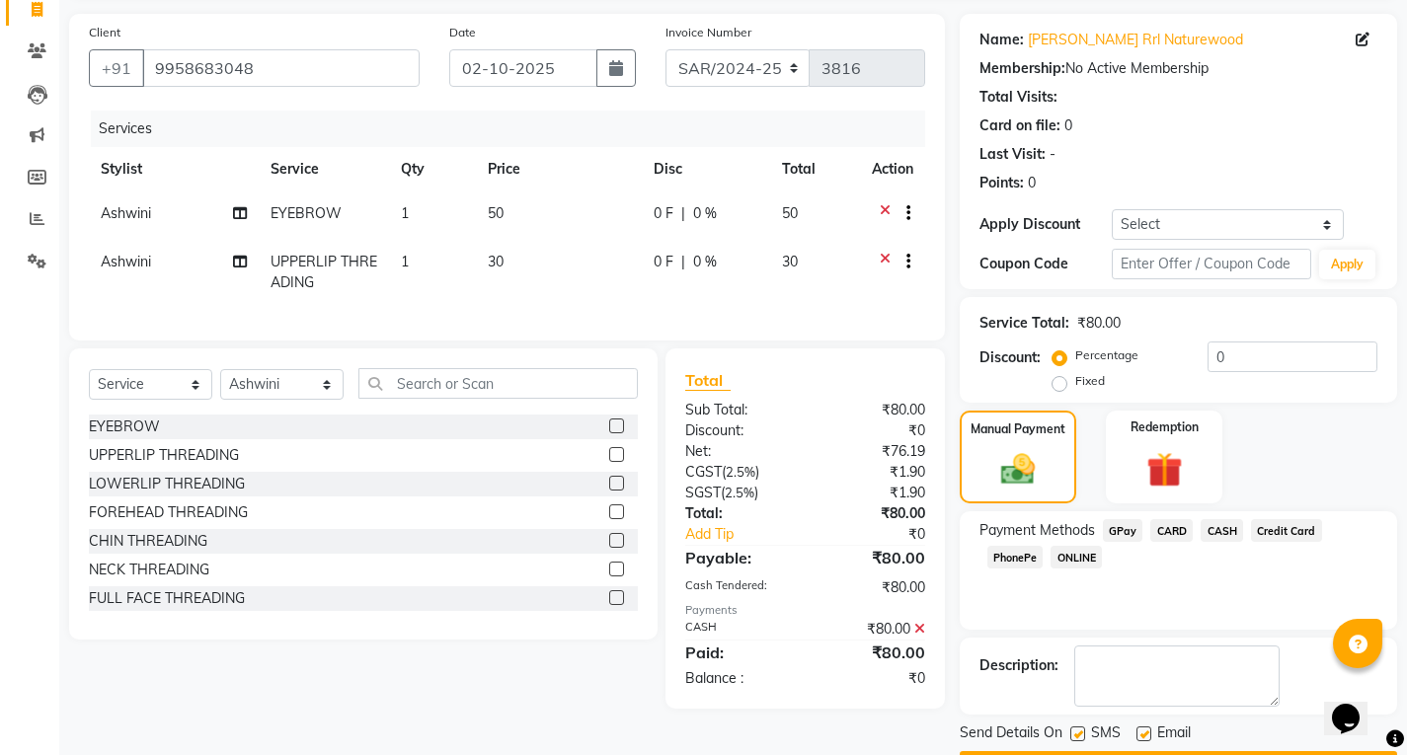
scroll to position [191, 0]
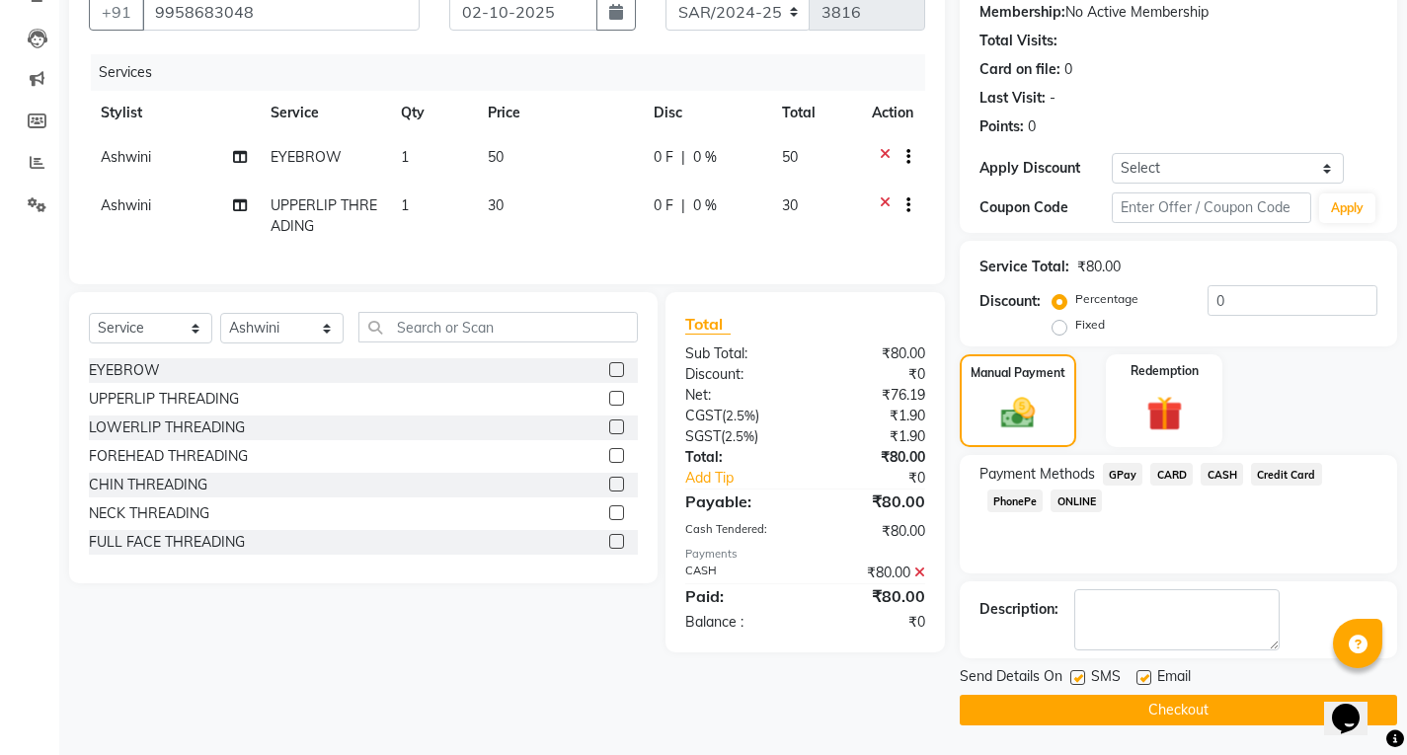
click at [1134, 708] on button "Checkout" at bounding box center [1178, 710] width 437 height 31
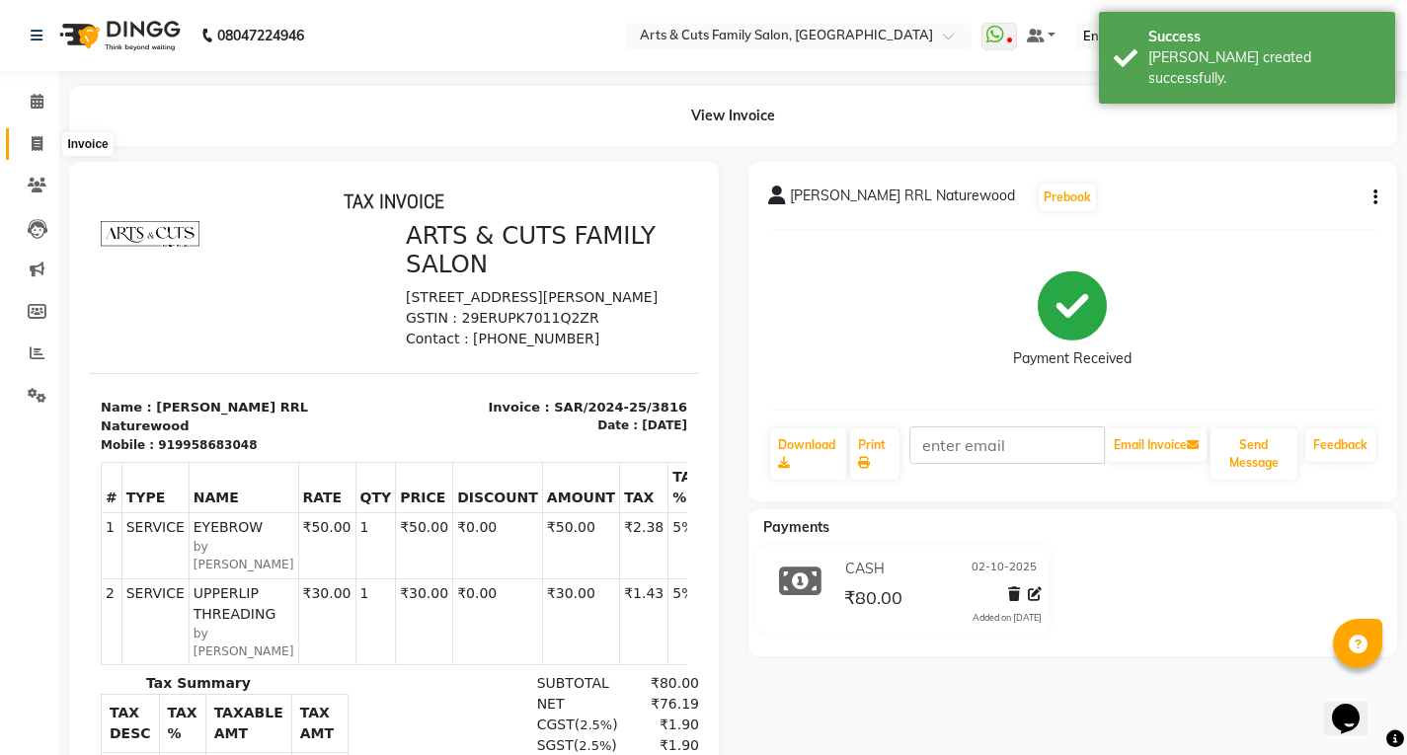
click at [41, 142] on icon at bounding box center [37, 143] width 11 height 15
select select "service"
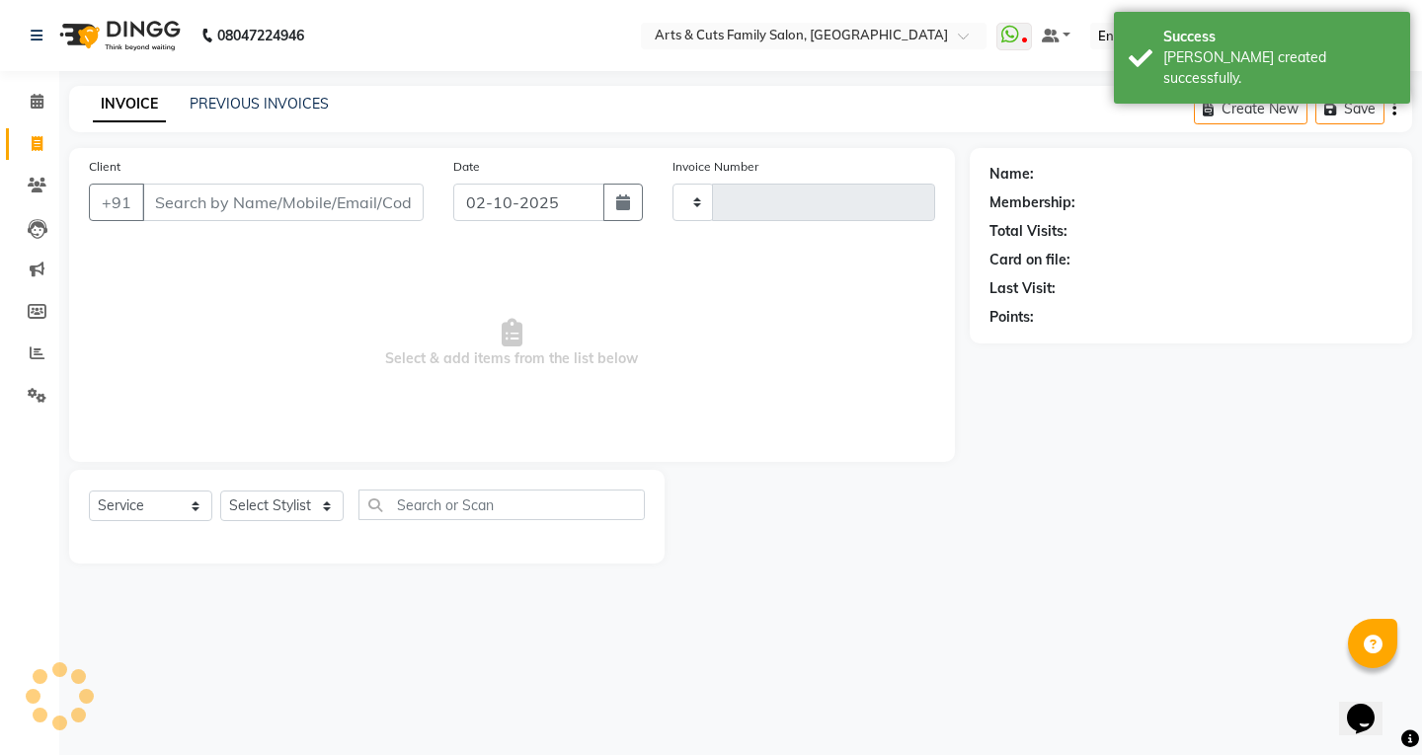
type input "3817"
select select "7513"
click at [39, 108] on icon at bounding box center [37, 101] width 13 height 15
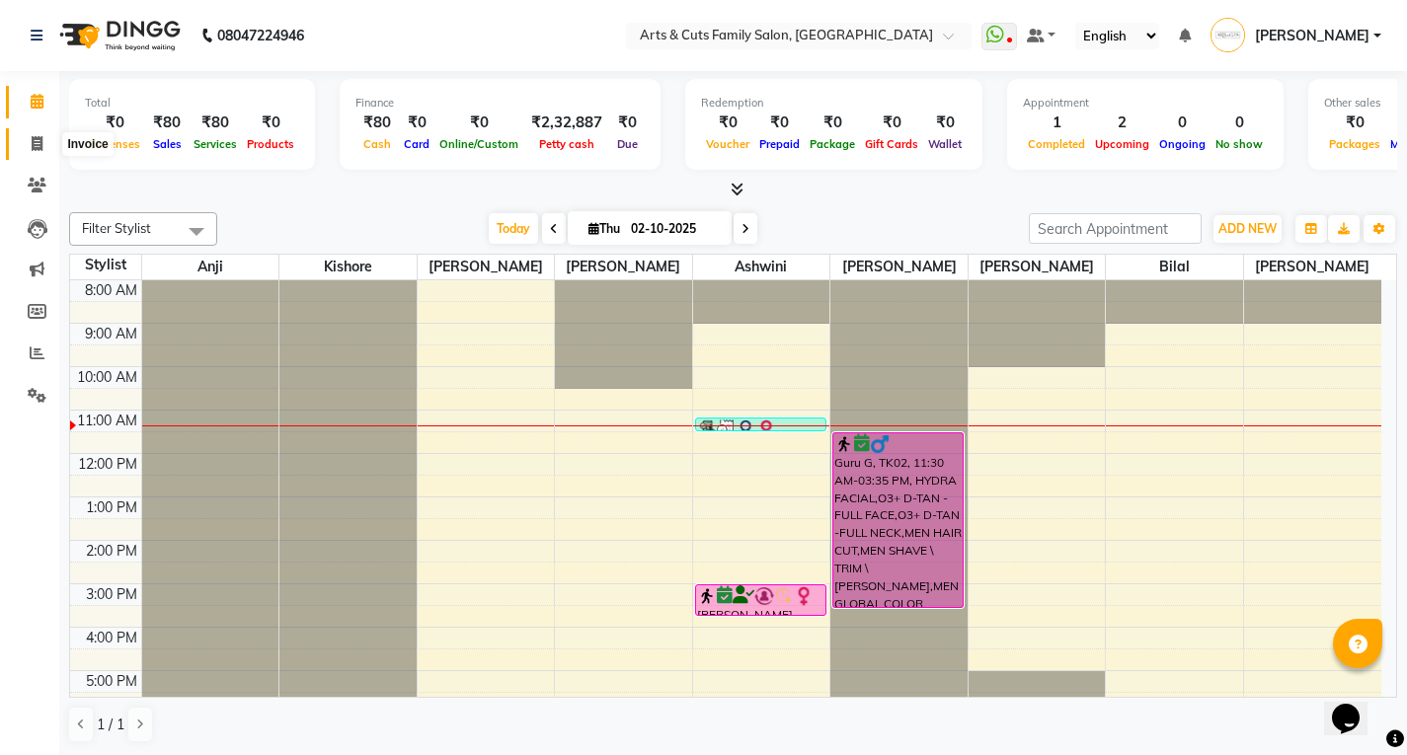
click at [22, 147] on span at bounding box center [37, 144] width 35 height 23
select select "service"
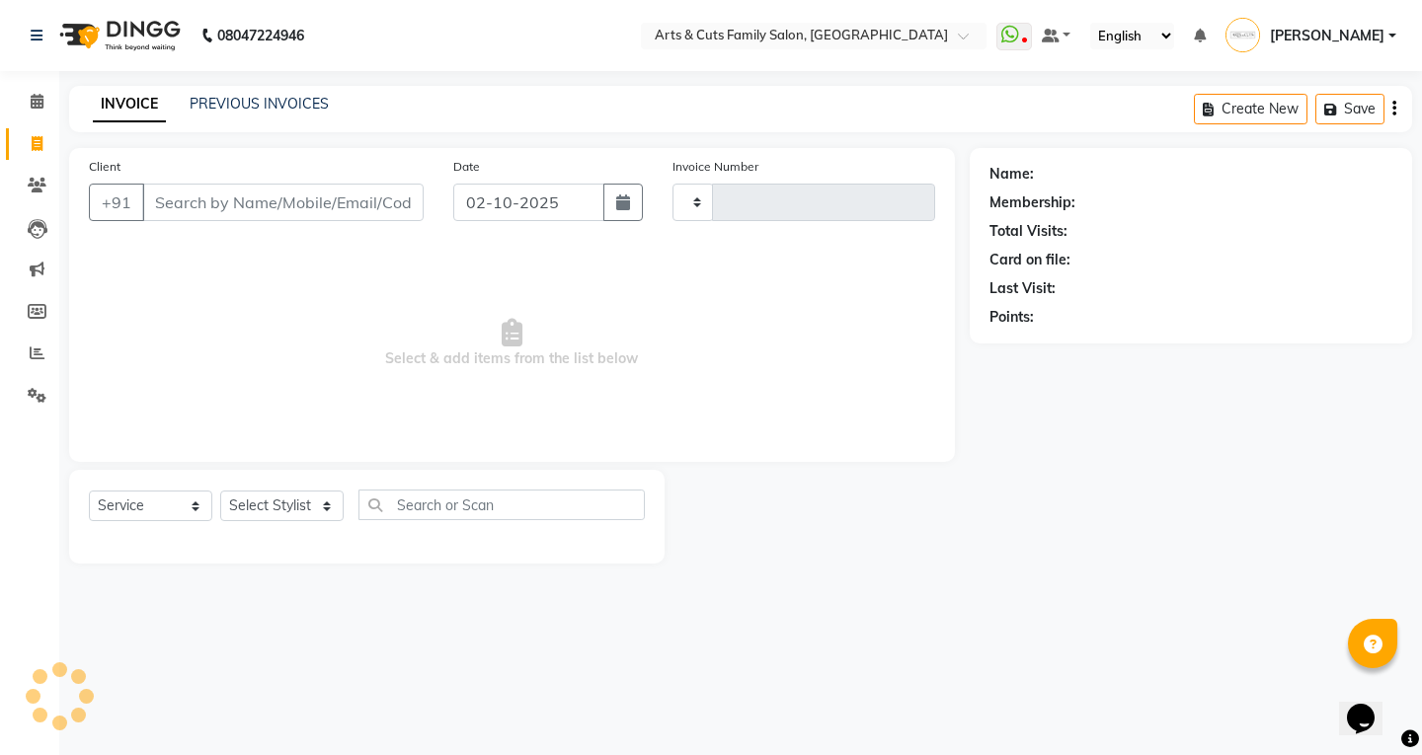
type input "3817"
select select "7513"
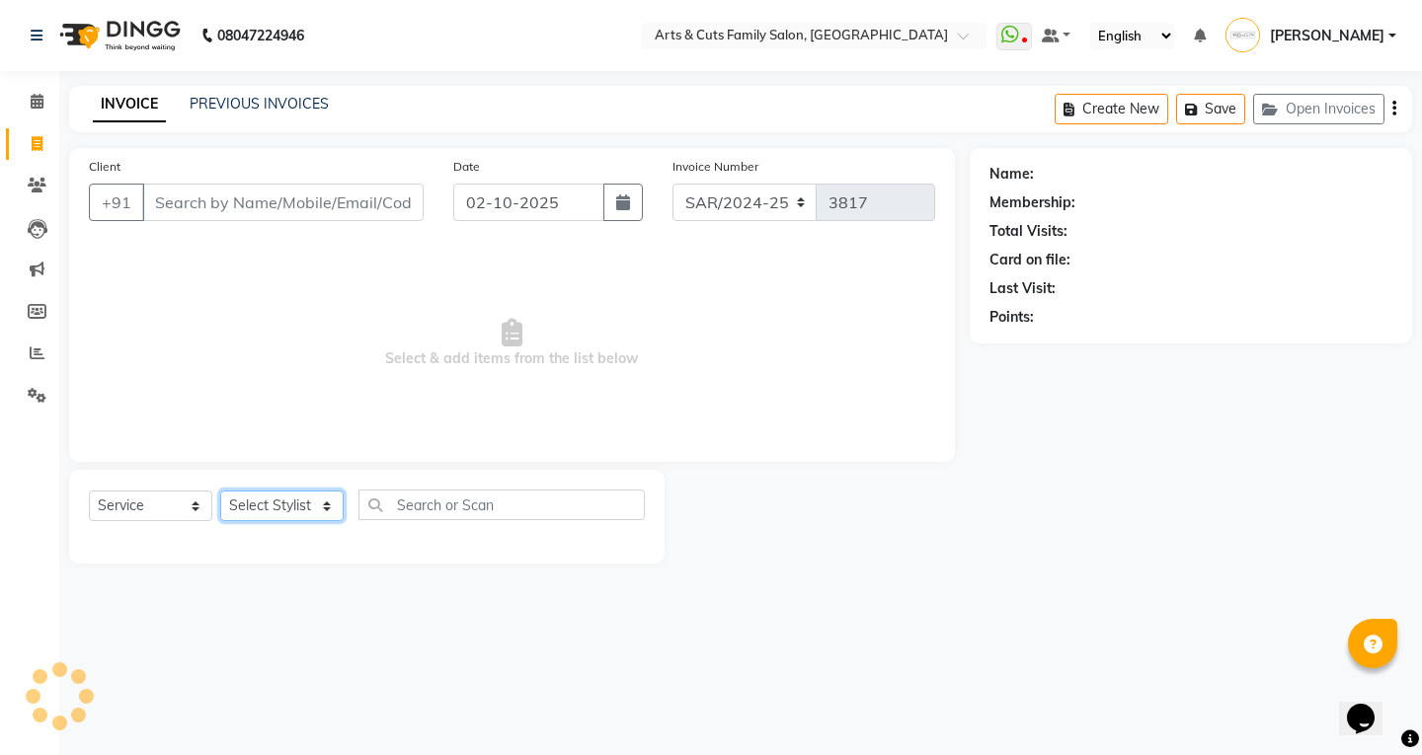
click at [264, 521] on select "Select Stylist" at bounding box center [281, 506] width 123 height 31
click at [220, 491] on select "Select Stylist [PERSON_NAME] Anji Ashwini [PERSON_NAME] Kishore [PERSON_NAME] […" at bounding box center [281, 506] width 123 height 31
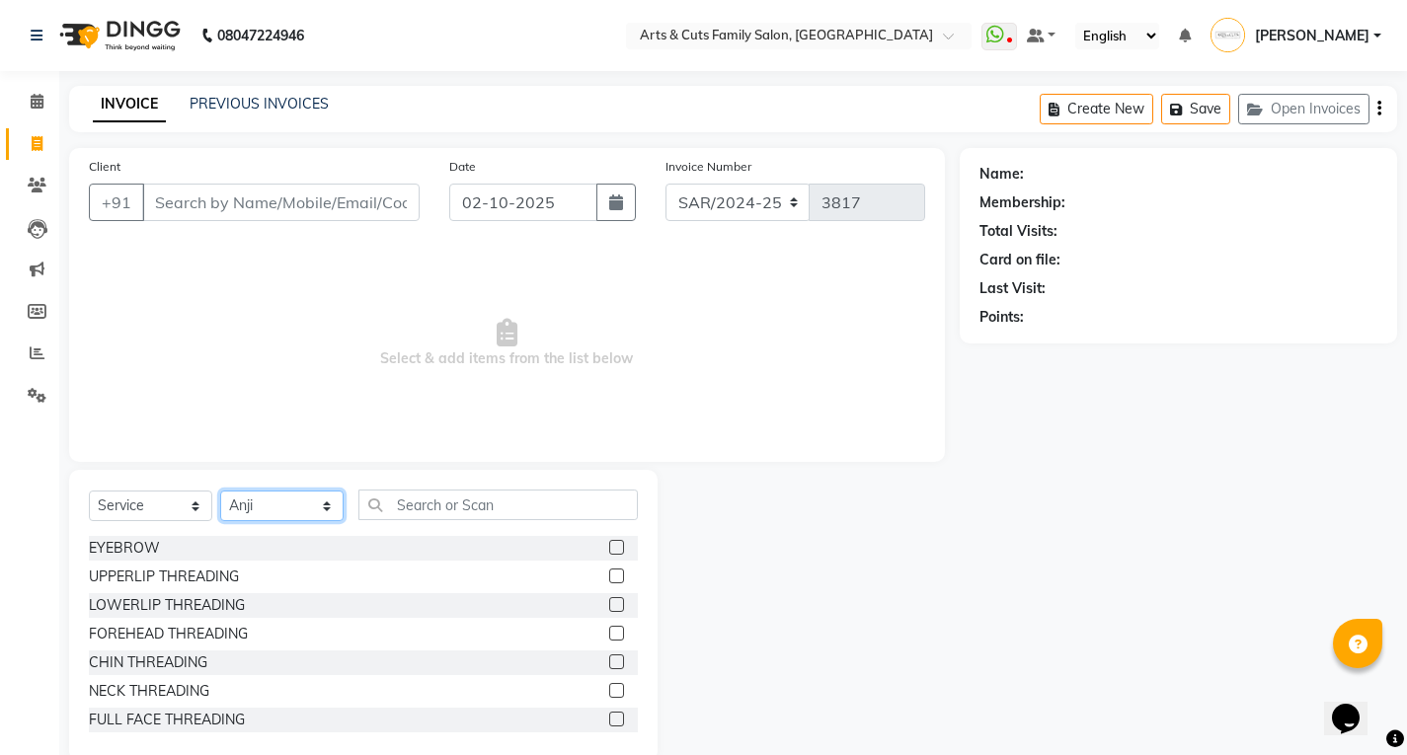
click at [255, 505] on select "Select Stylist [PERSON_NAME] Anji Ashwini [PERSON_NAME] Kishore [PERSON_NAME] […" at bounding box center [281, 506] width 123 height 31
select select "64389"
click at [220, 491] on select "Select Stylist [PERSON_NAME] Anji Ashwini [PERSON_NAME] Kishore [PERSON_NAME] […" at bounding box center [281, 506] width 123 height 31
click at [425, 492] on input "text" at bounding box center [497, 505] width 279 height 31
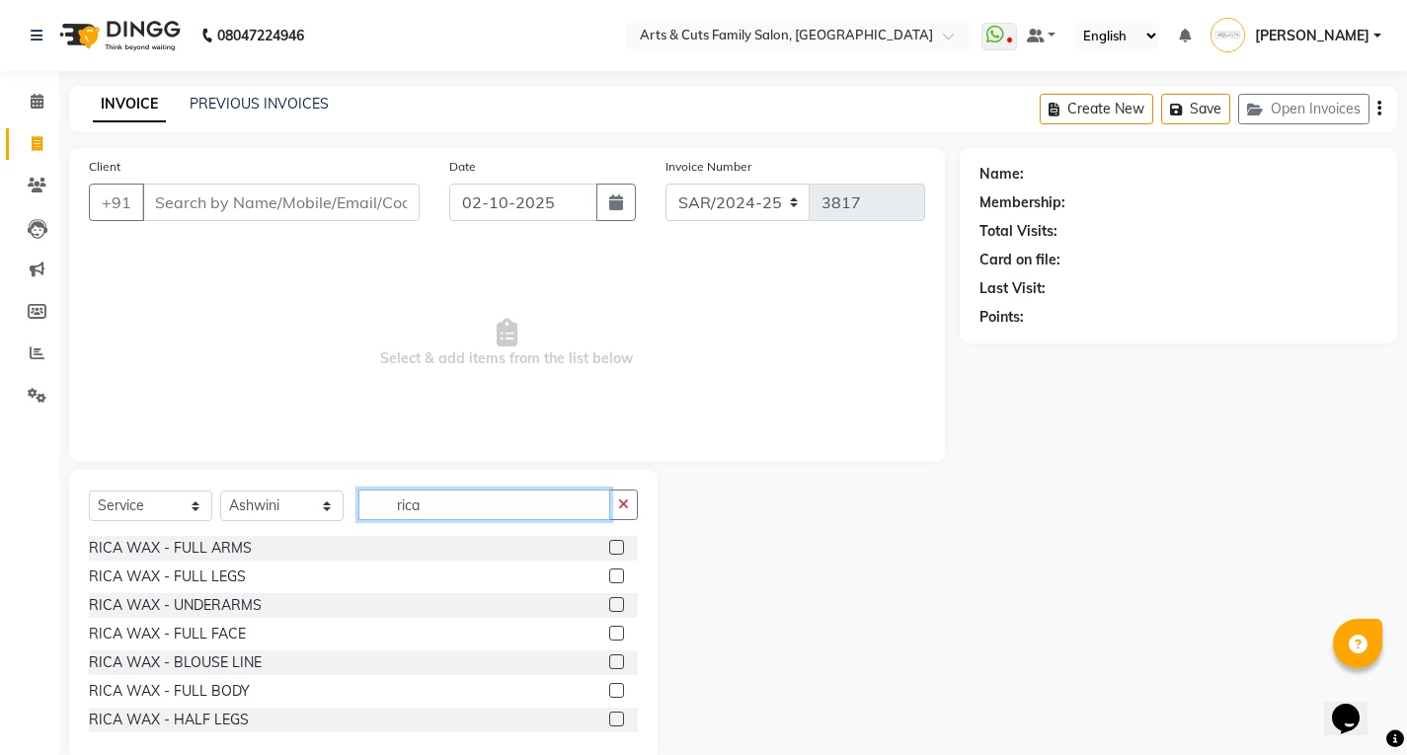
type input "rica"
click at [609, 551] on label at bounding box center [616, 547] width 15 height 15
click at [609, 551] on input "checkbox" at bounding box center [615, 548] width 13 height 13
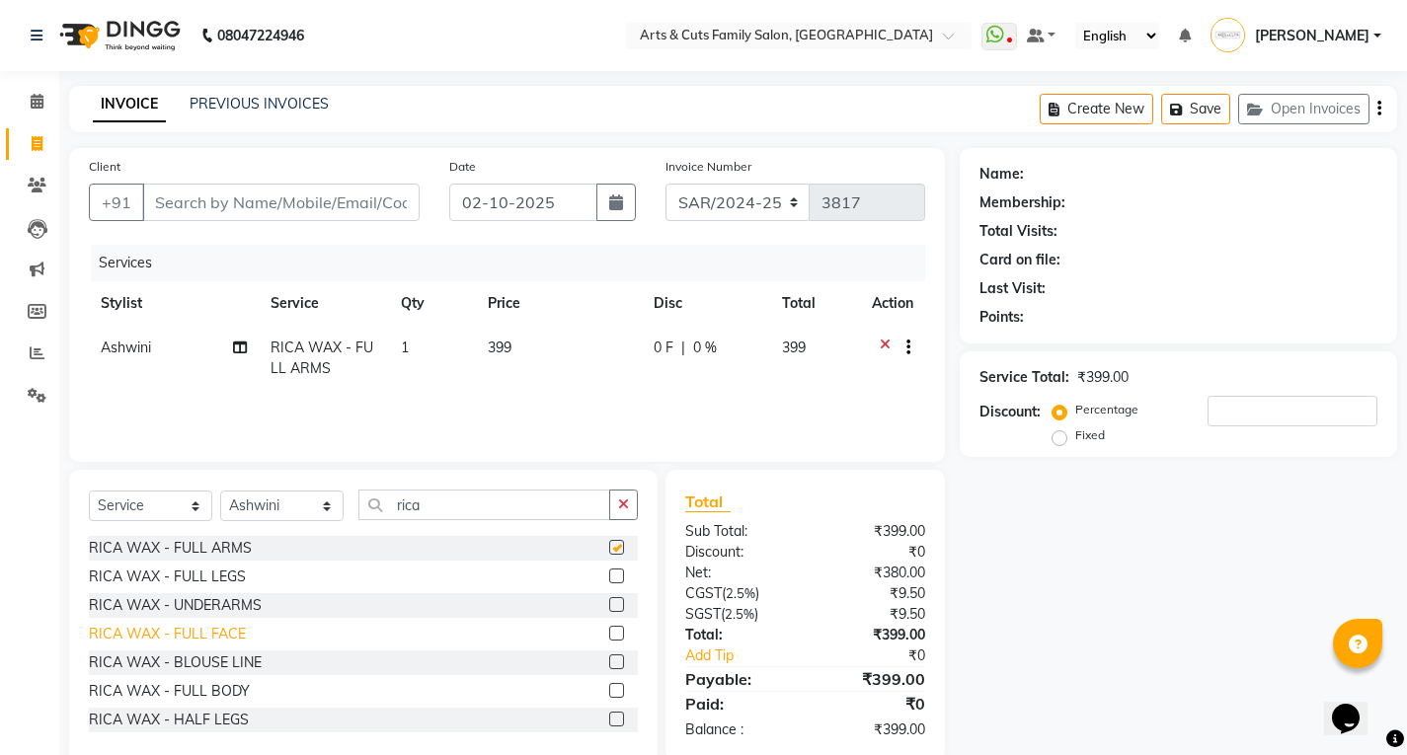
checkbox input "false"
click at [609, 723] on label at bounding box center [616, 719] width 15 height 15
click at [609, 723] on input "checkbox" at bounding box center [615, 720] width 13 height 13
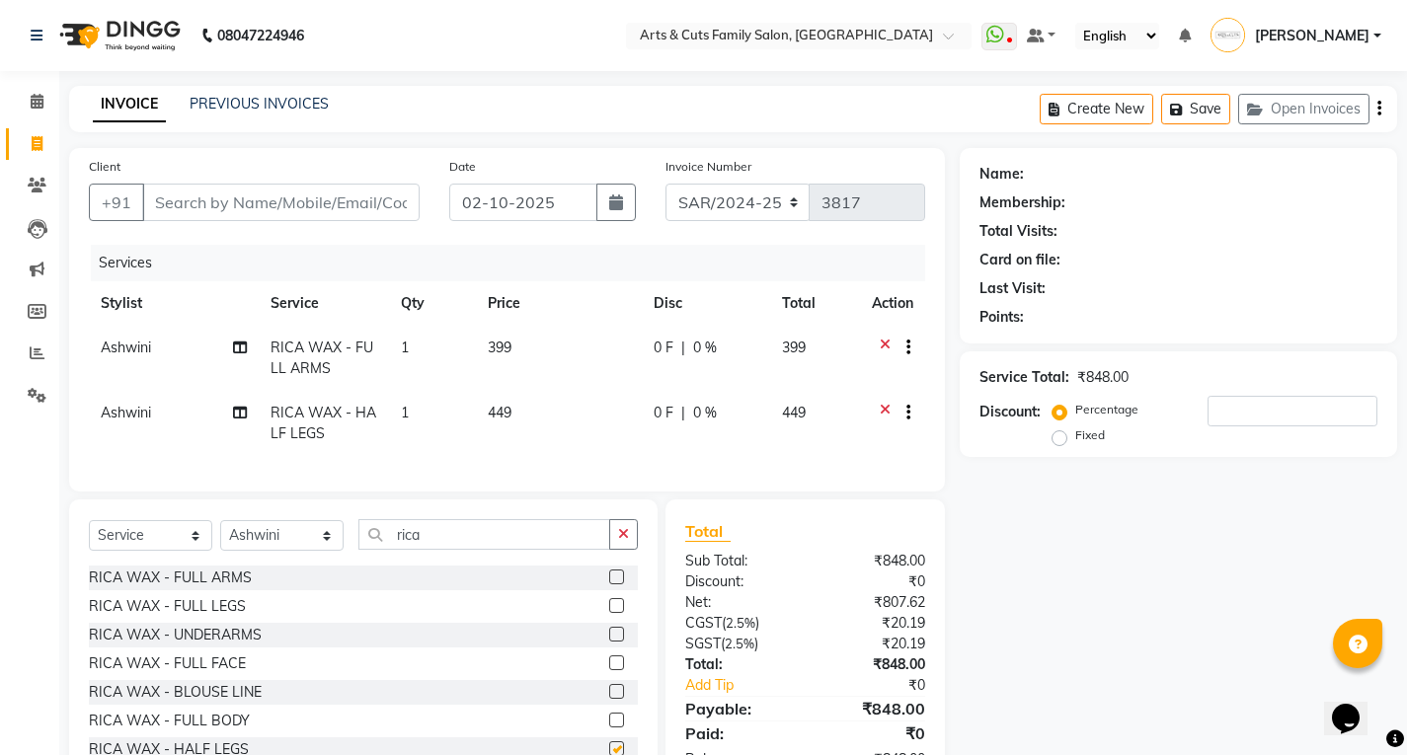
checkbox input "false"
click at [430, 550] on input "rica" at bounding box center [484, 534] width 252 height 31
type input "raga"
click at [609, 584] on label at bounding box center [616, 577] width 15 height 15
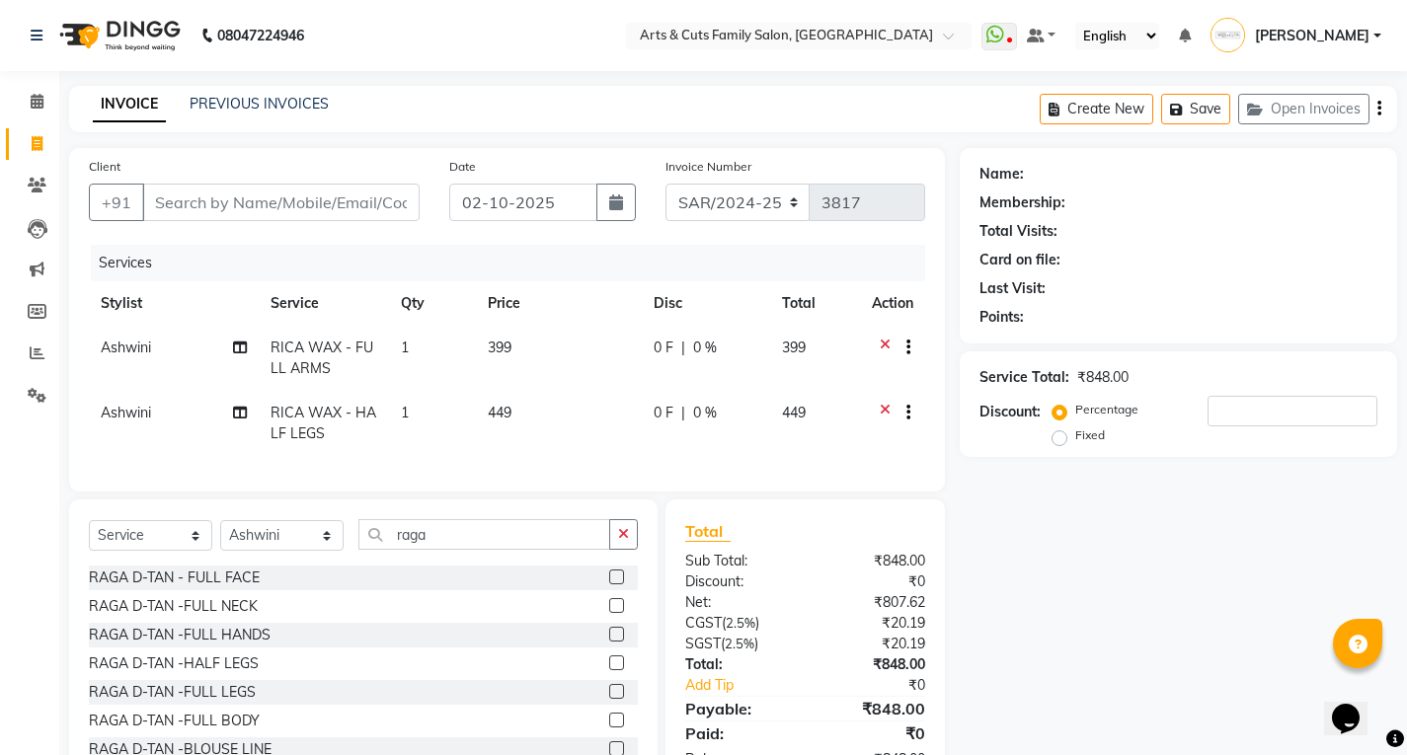
click at [609, 584] on input "checkbox" at bounding box center [615, 578] width 13 height 13
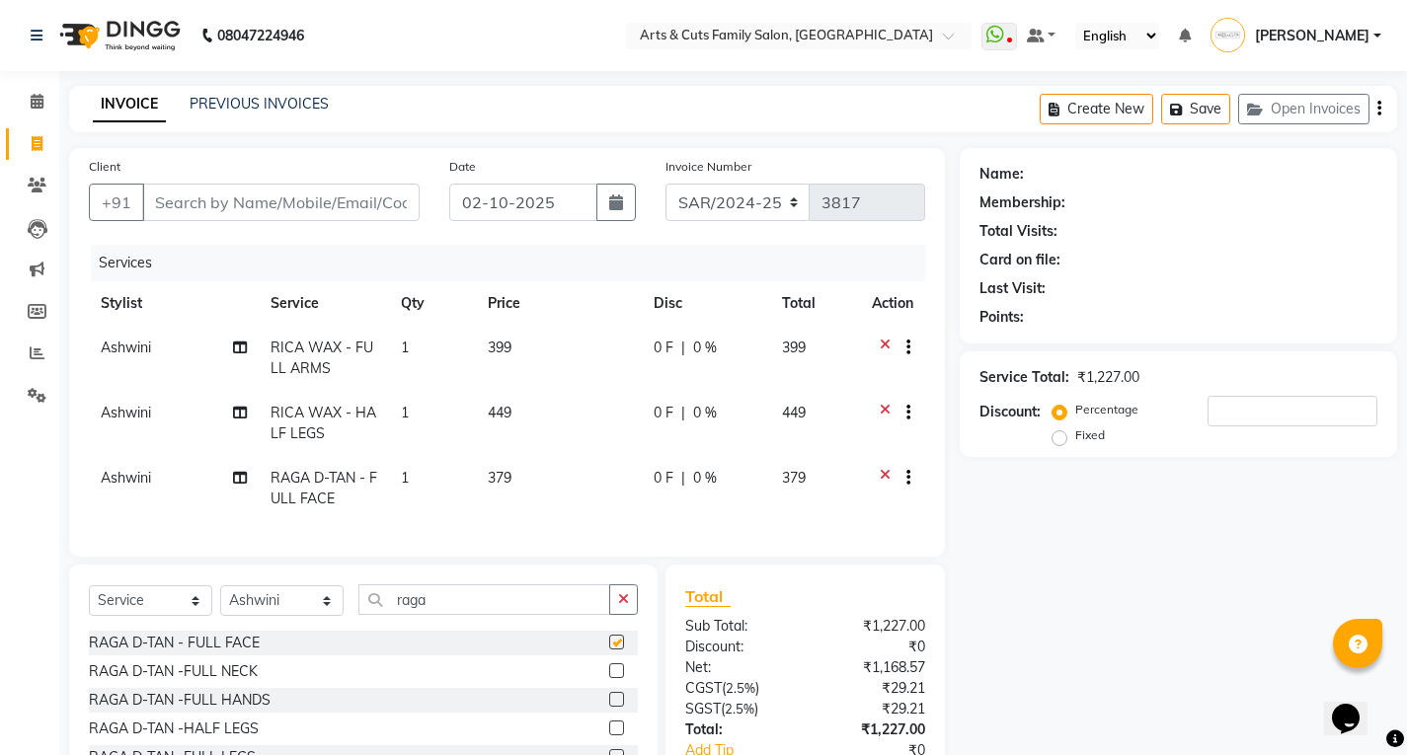
checkbox input "false"
click at [609, 678] on label at bounding box center [616, 670] width 15 height 15
click at [609, 678] on input "checkbox" at bounding box center [615, 671] width 13 height 13
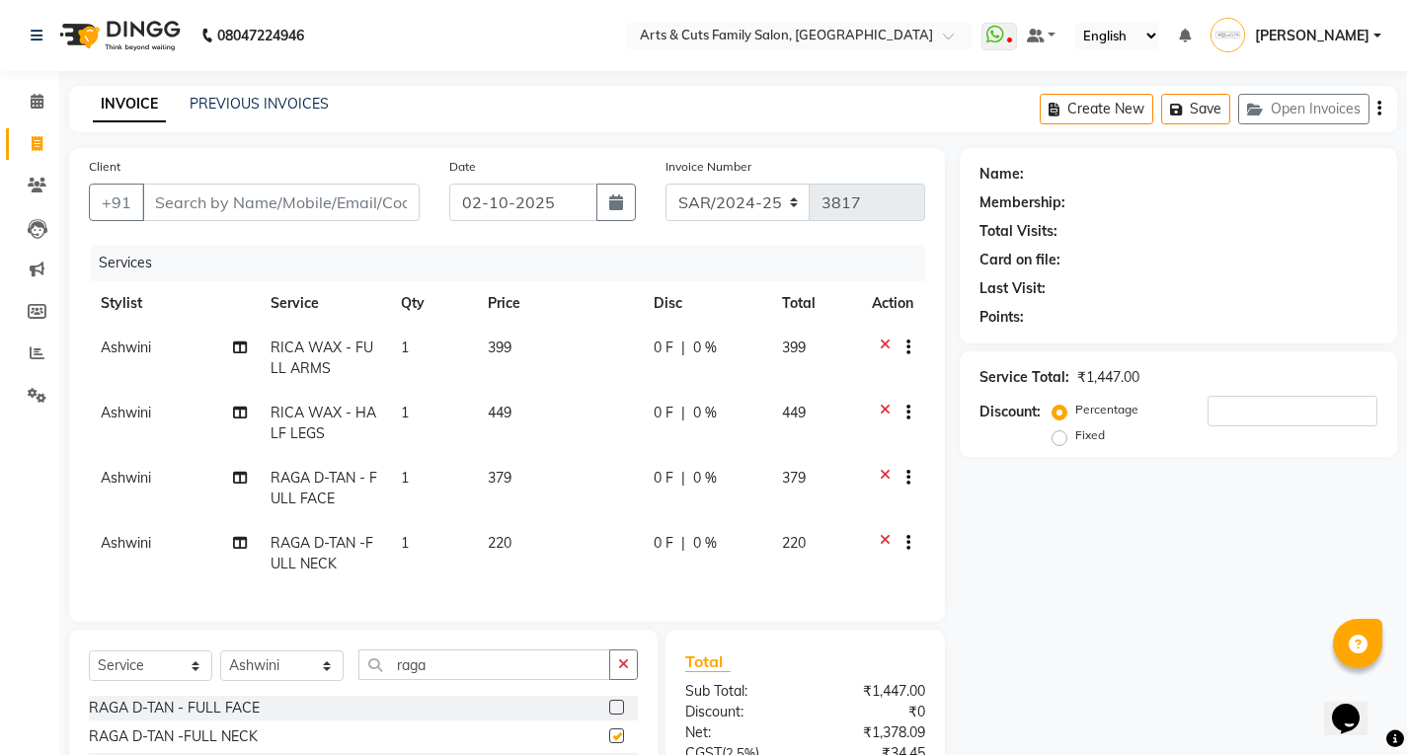
checkbox input "false"
click at [421, 680] on input "raga" at bounding box center [484, 665] width 252 height 31
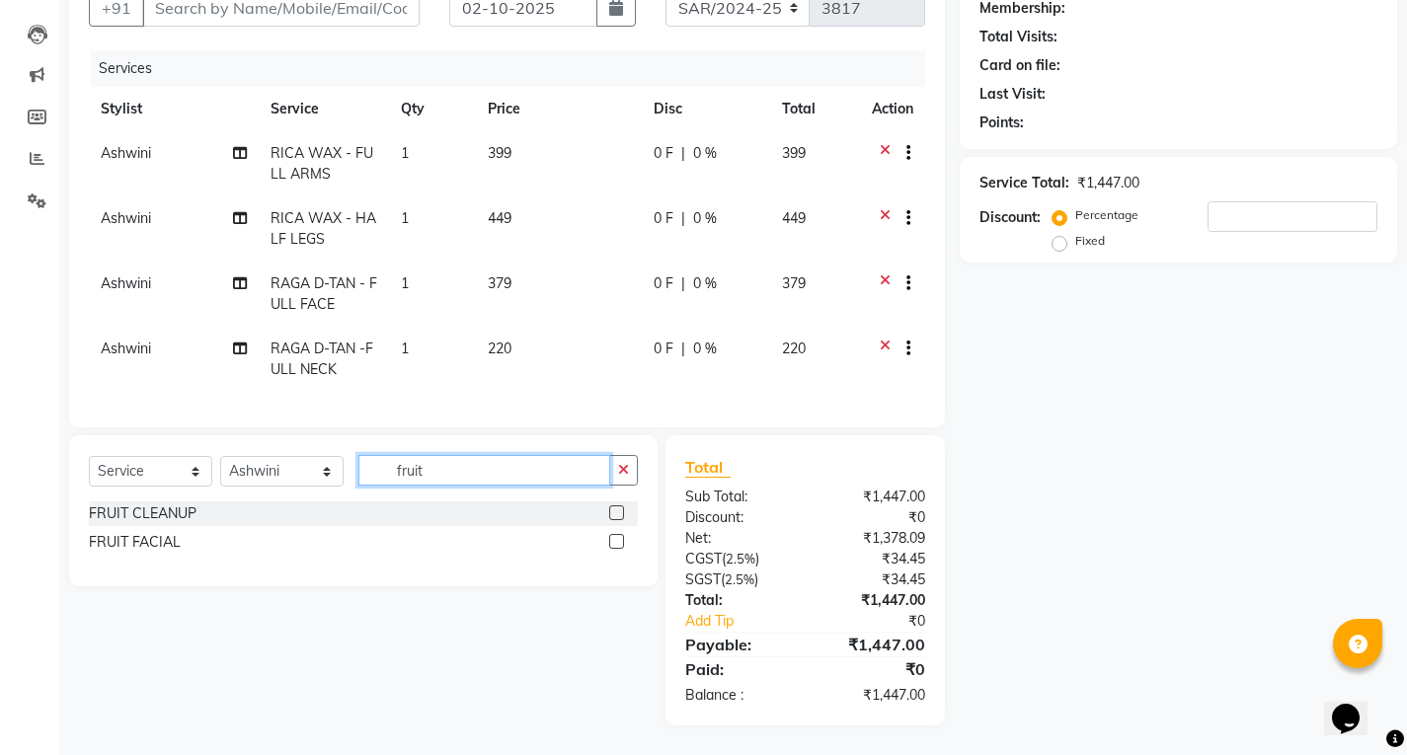
type input "fruit"
click at [621, 510] on label at bounding box center [616, 512] width 15 height 15
click at [621, 510] on input "checkbox" at bounding box center [615, 513] width 13 height 13
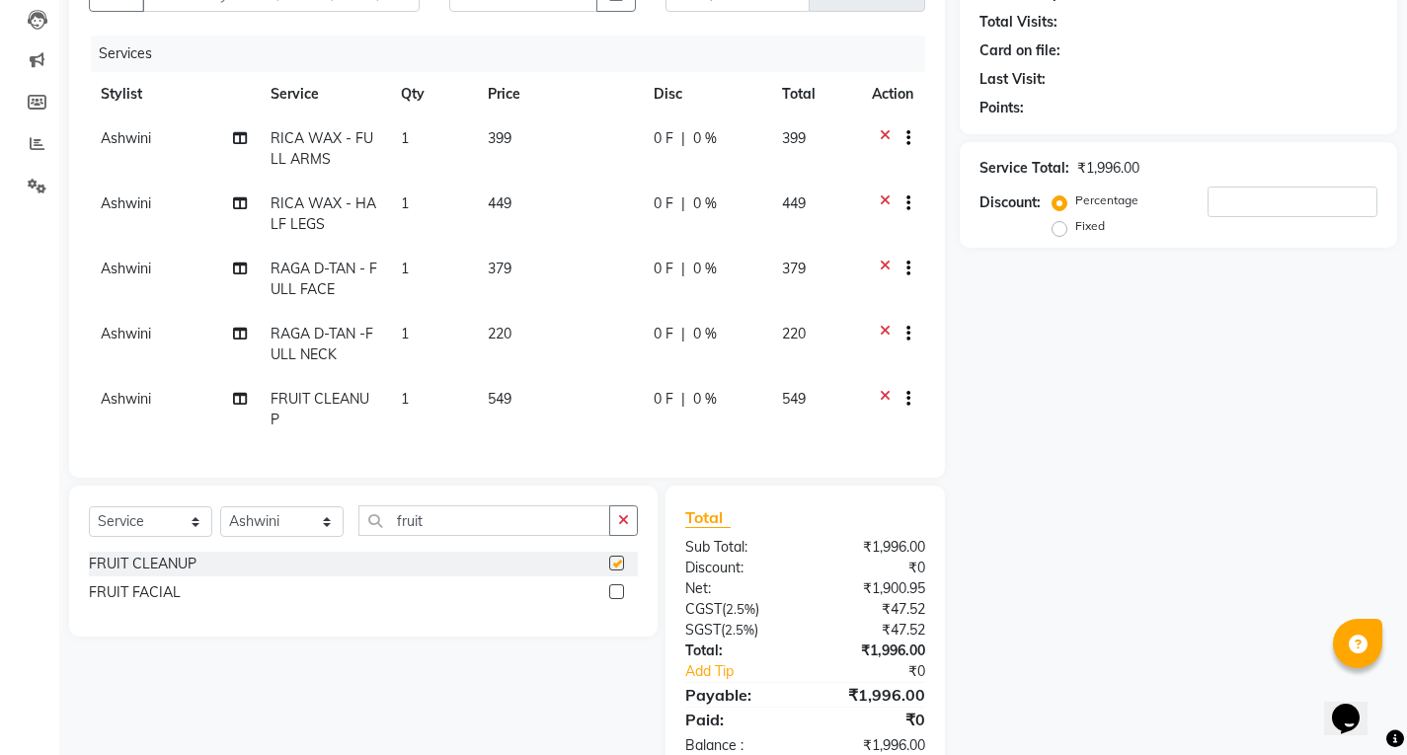
checkbox input "false"
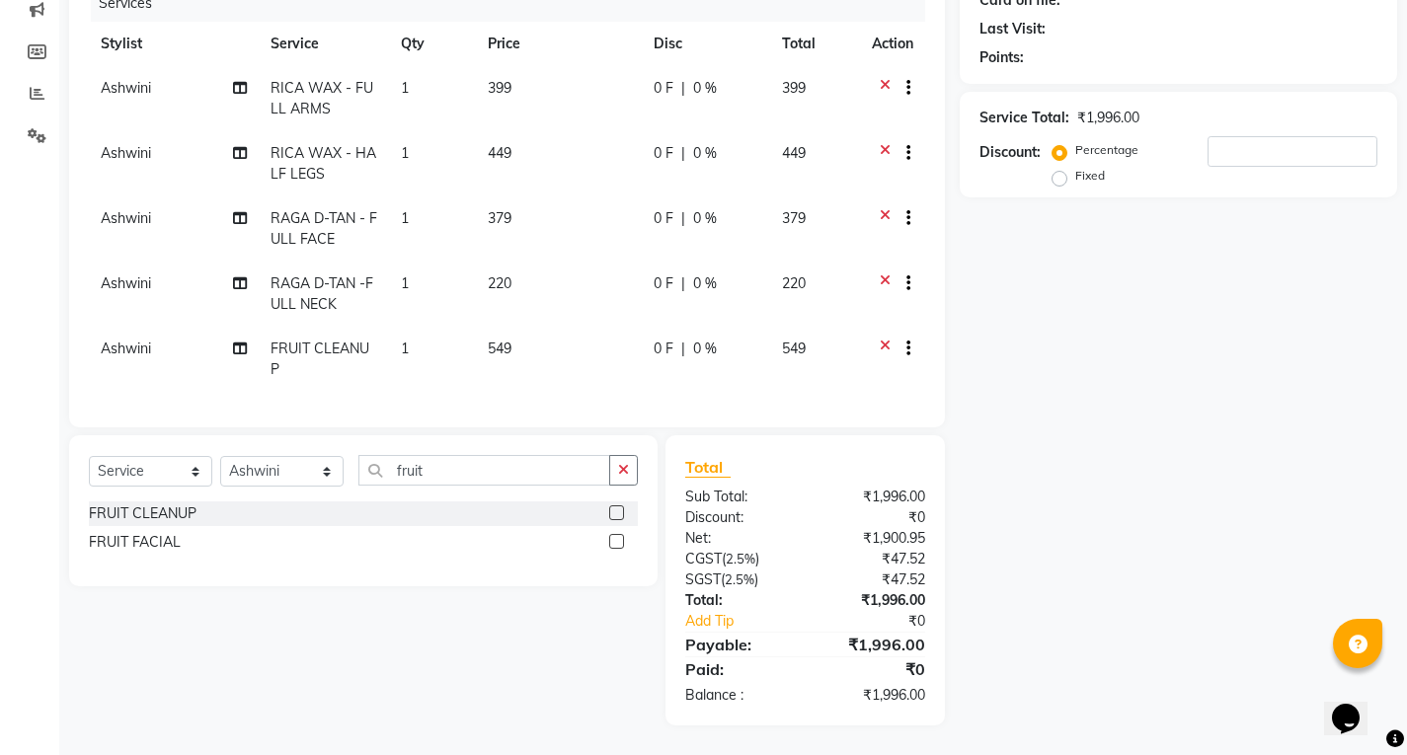
scroll to position [0, 0]
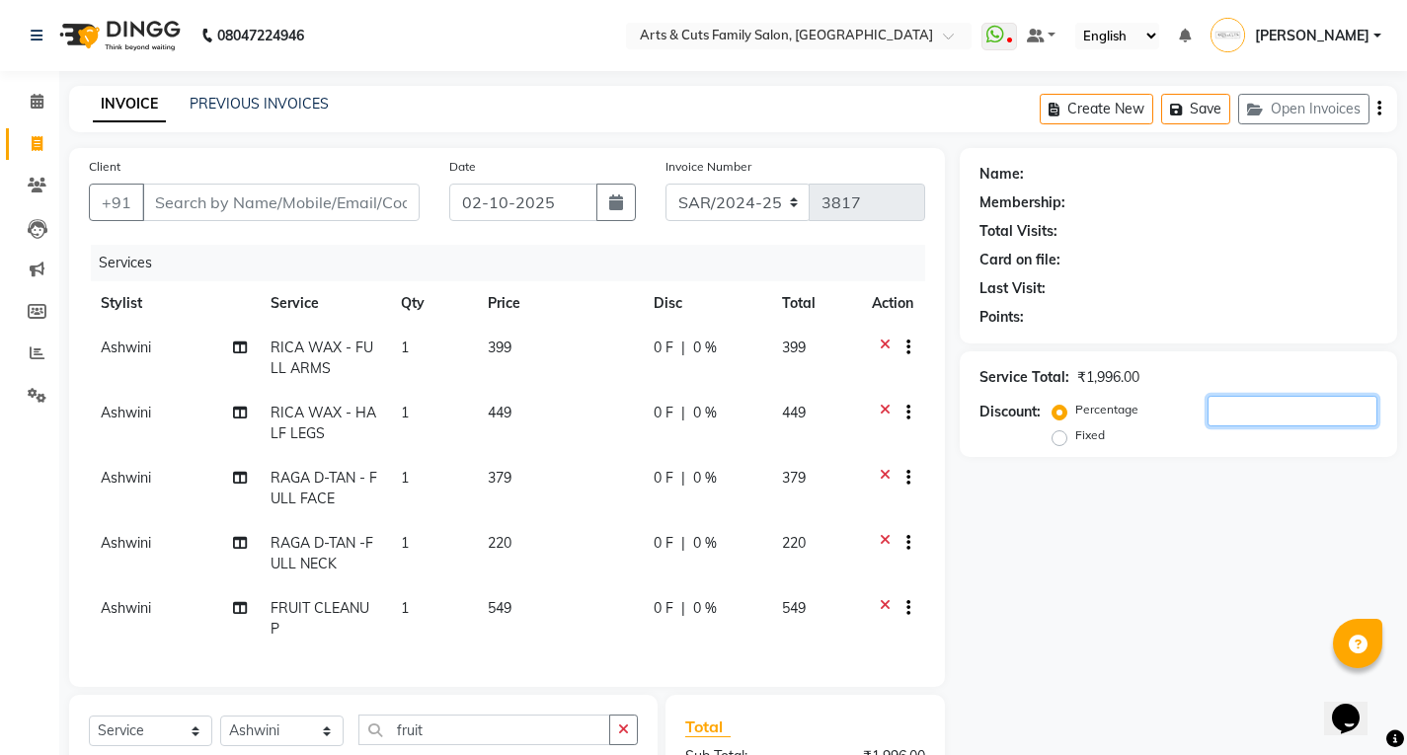
click at [1281, 401] on input "number" at bounding box center [1292, 411] width 170 height 31
type input "15"
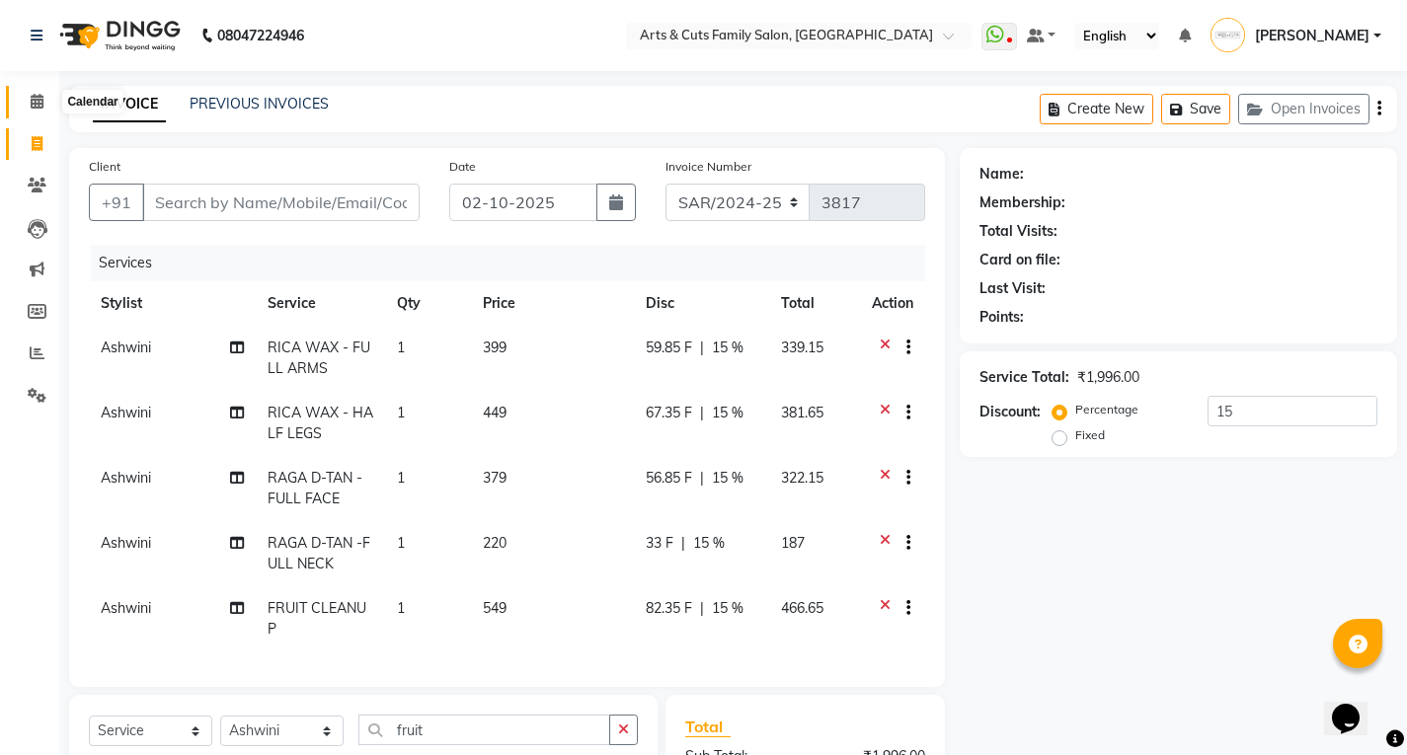
click at [39, 107] on icon at bounding box center [37, 101] width 13 height 15
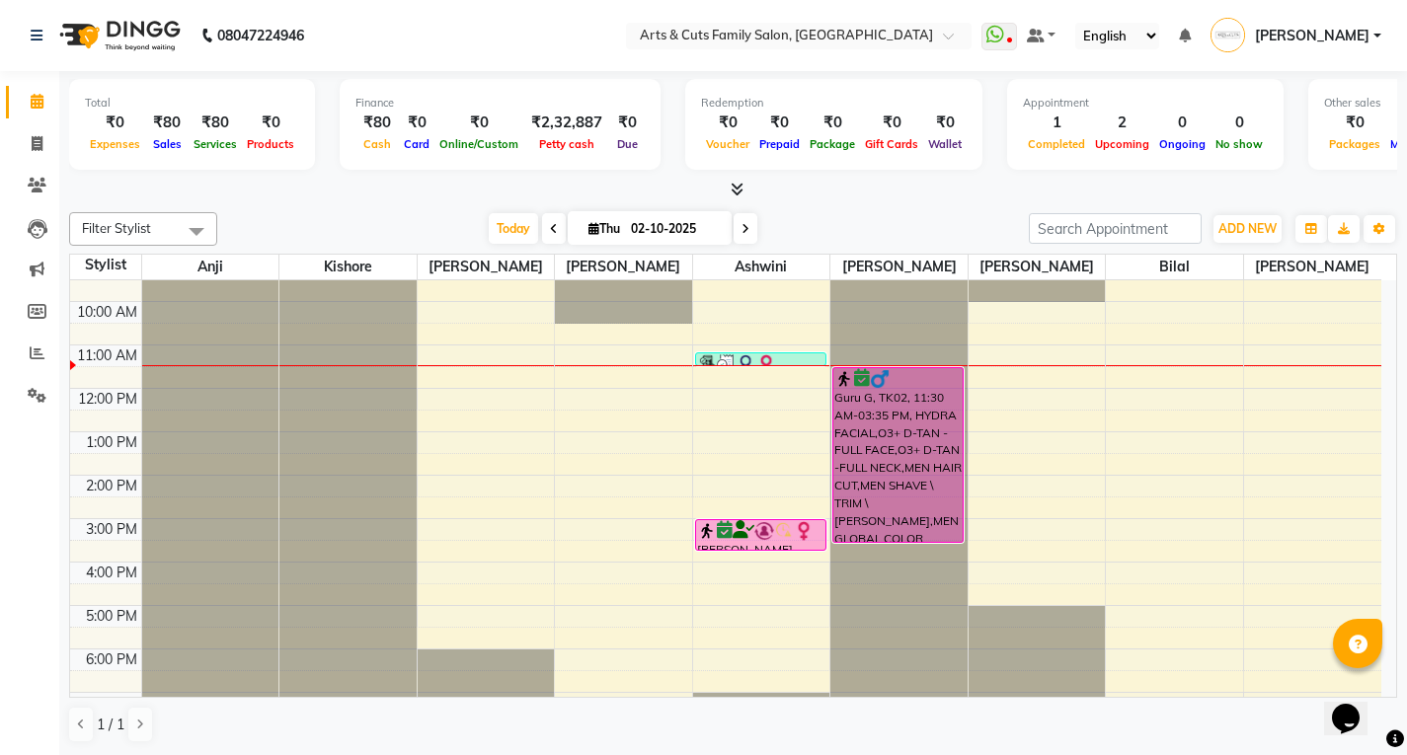
scroll to position [147, 0]
